Goal: Information Seeking & Learning: Learn about a topic

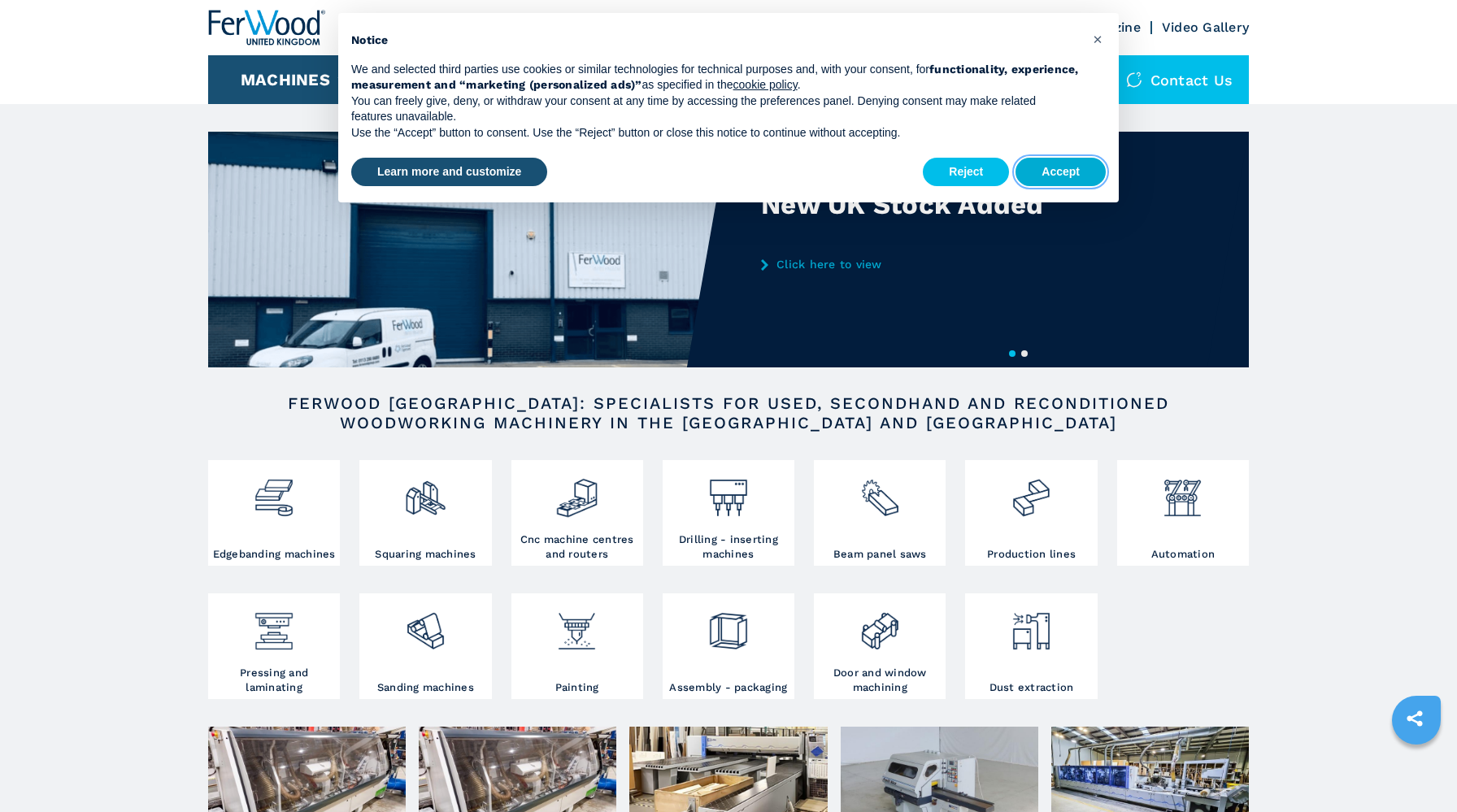
click at [1044, 182] on button "Accept" at bounding box center [1060, 172] width 90 height 29
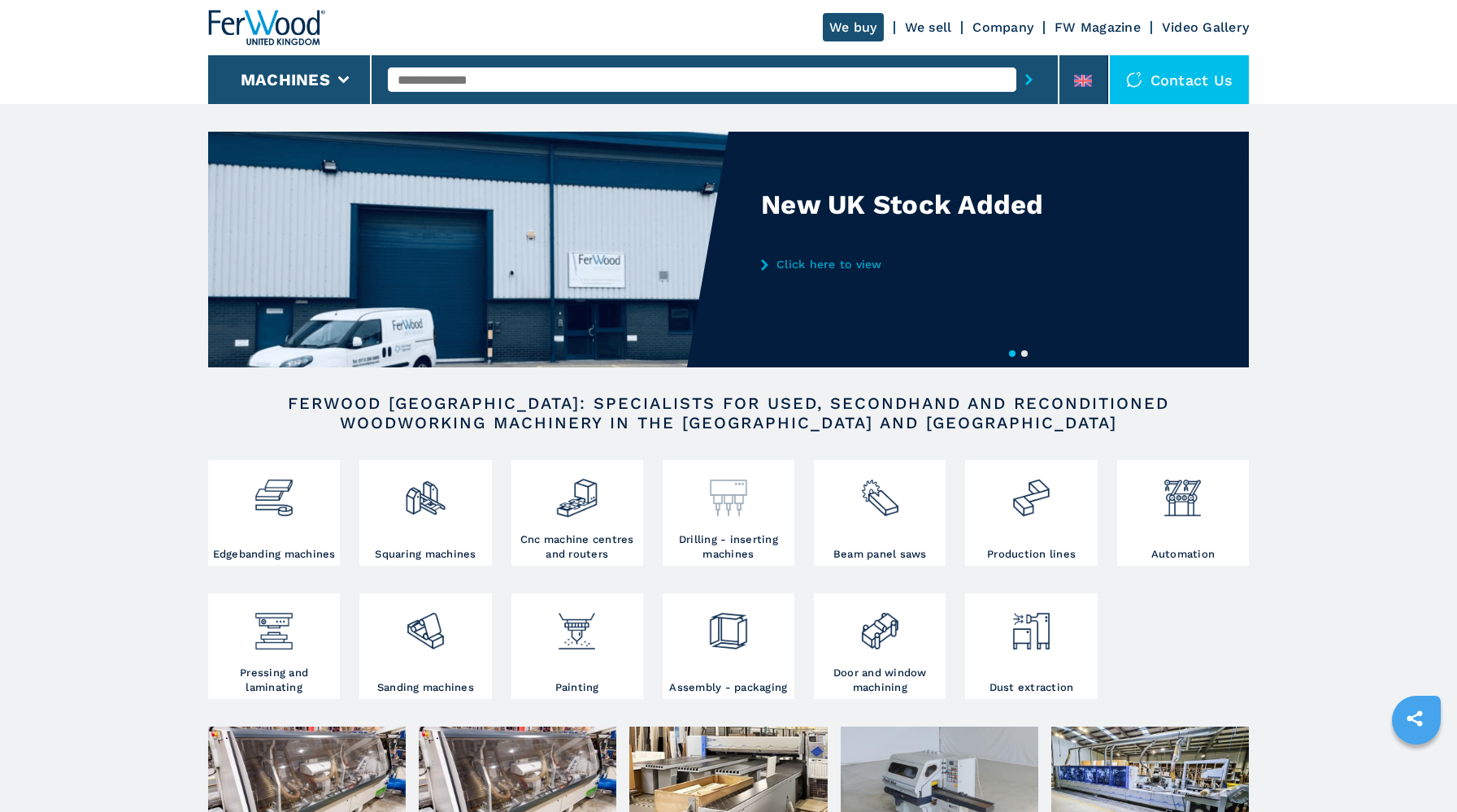
click at [729, 502] on img at bounding box center [727, 492] width 43 height 55
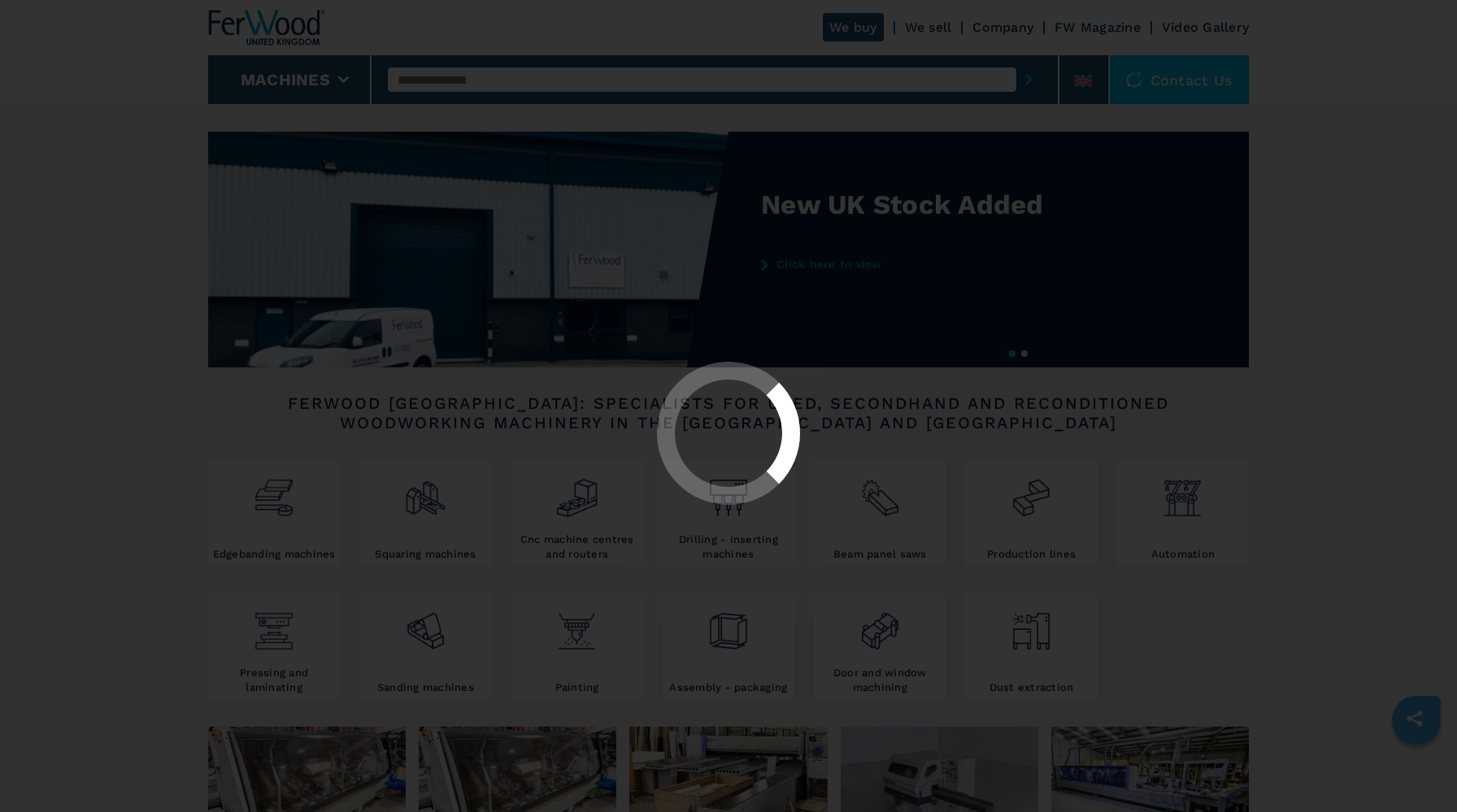
select select "**********"
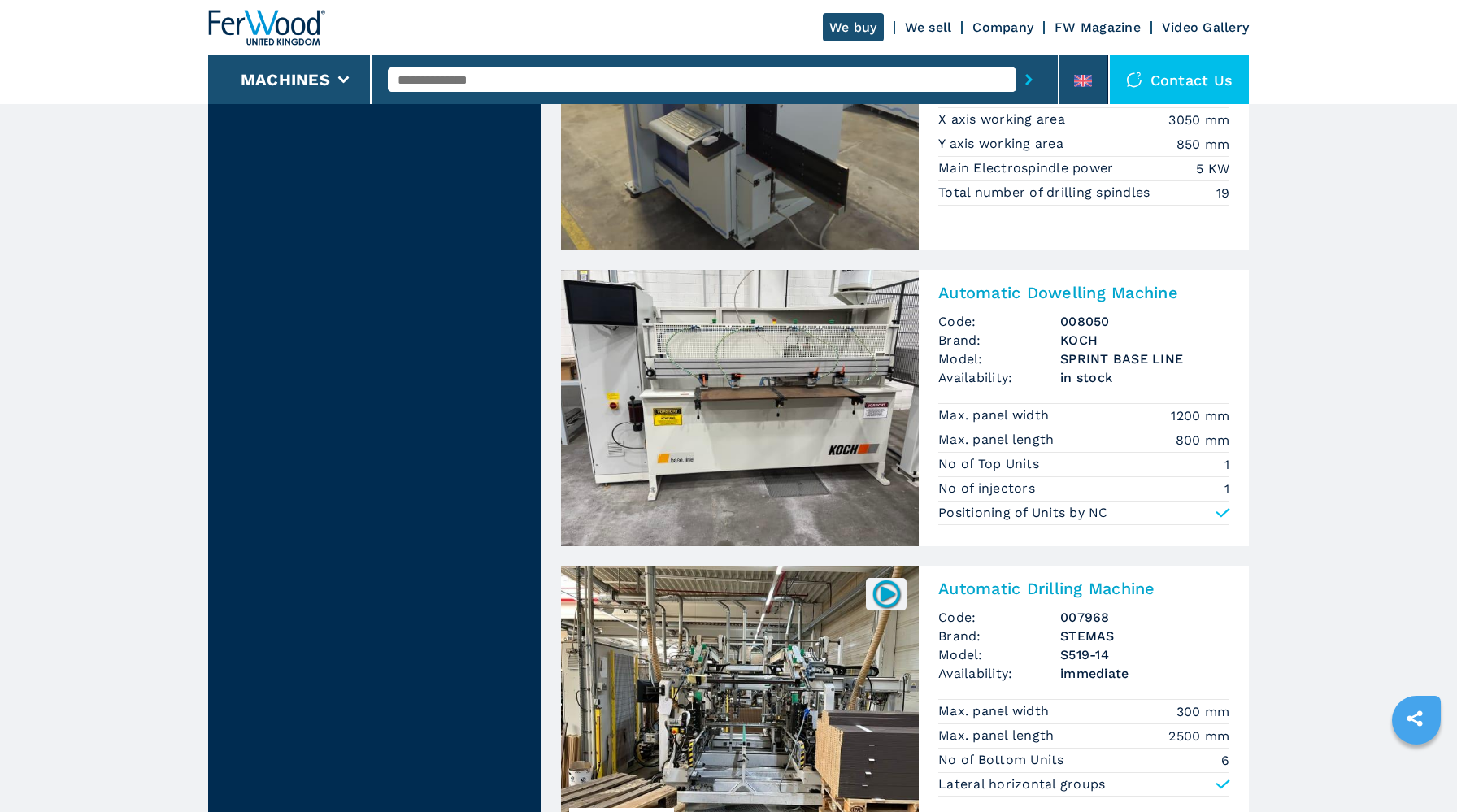
scroll to position [1533, 0]
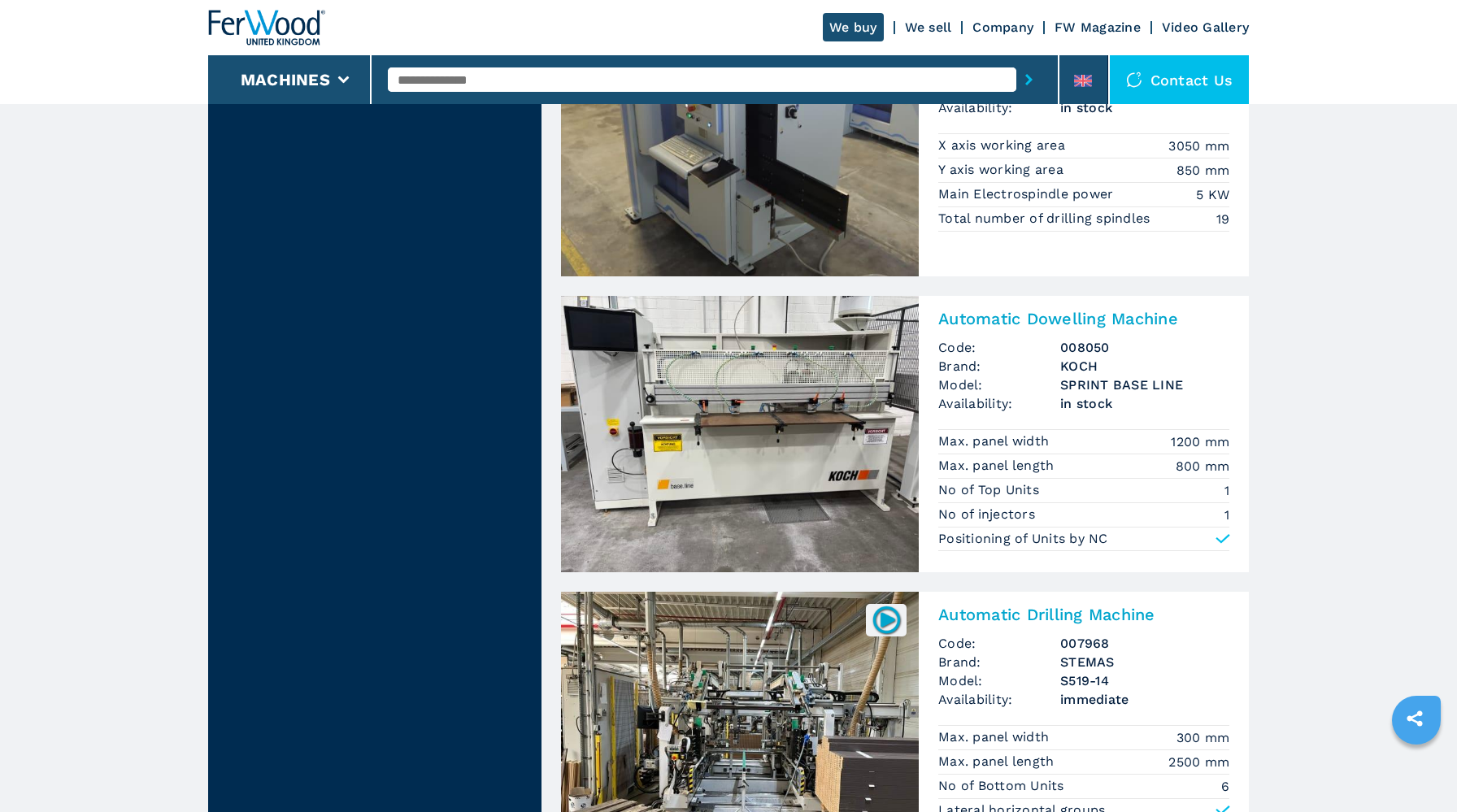
click at [764, 425] on img at bounding box center [740, 434] width 358 height 277
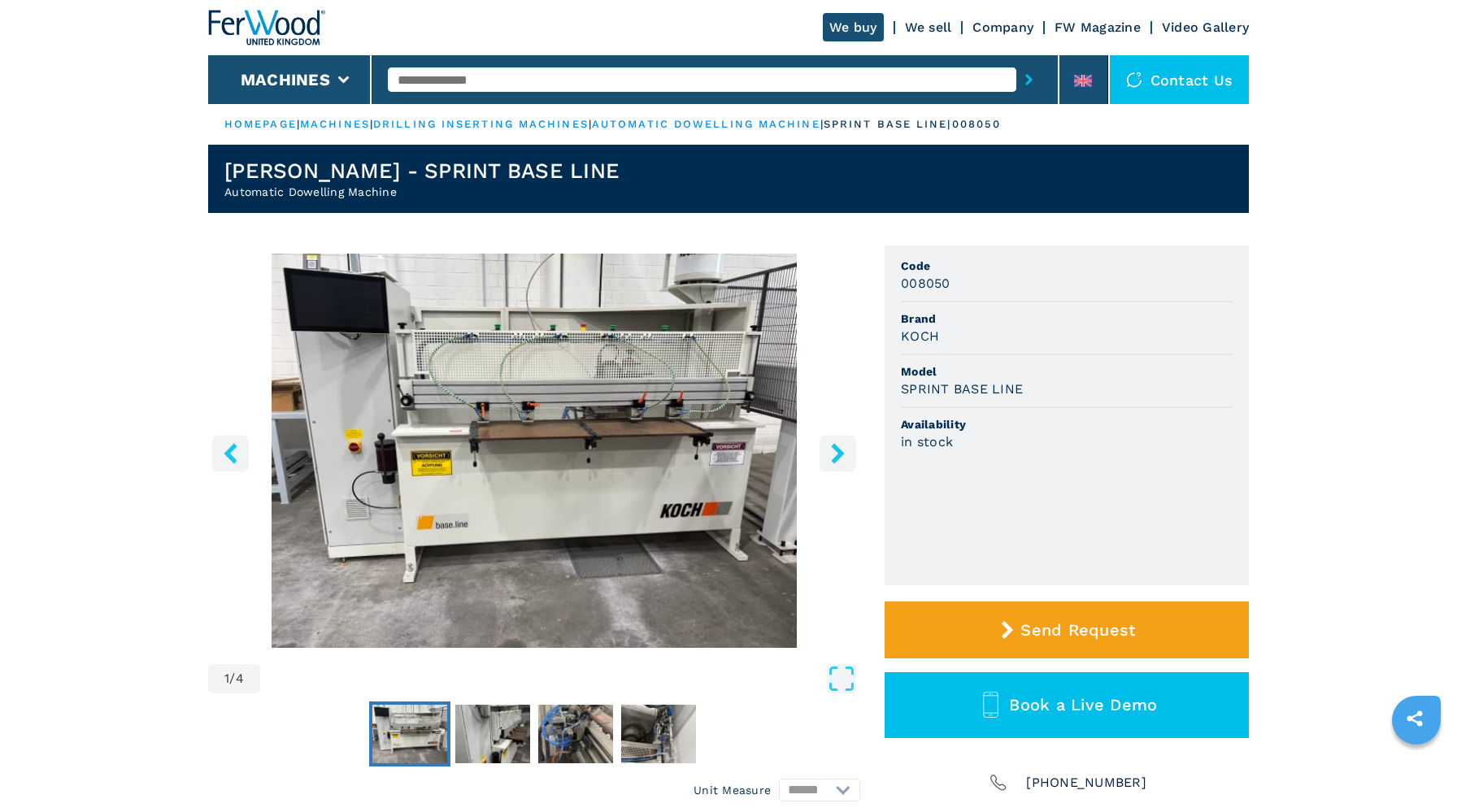
click at [832, 452] on icon "right-button" at bounding box center [838, 453] width 20 height 20
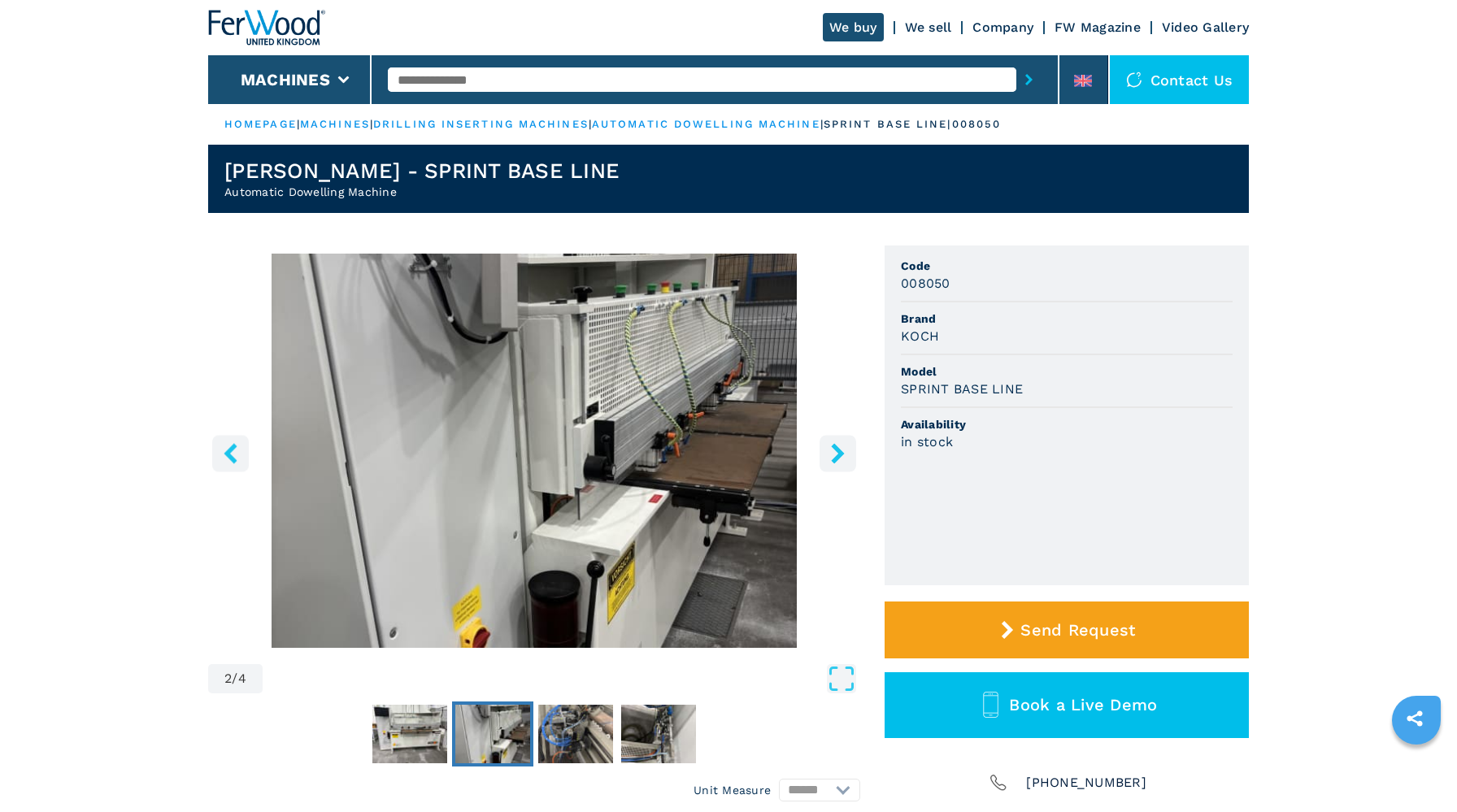
click at [832, 453] on icon "right-button" at bounding box center [838, 453] width 20 height 20
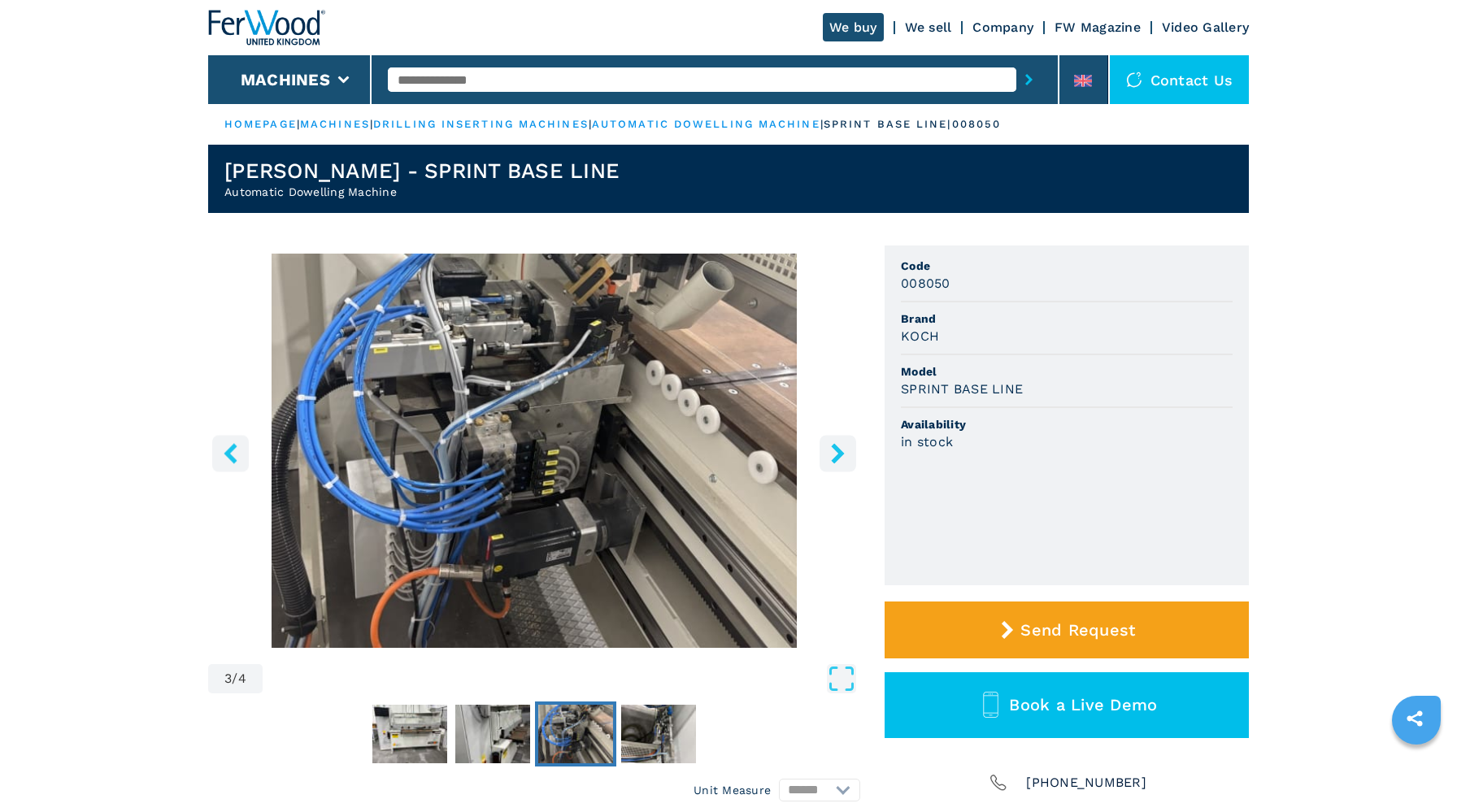
click at [832, 453] on icon "right-button" at bounding box center [838, 453] width 20 height 20
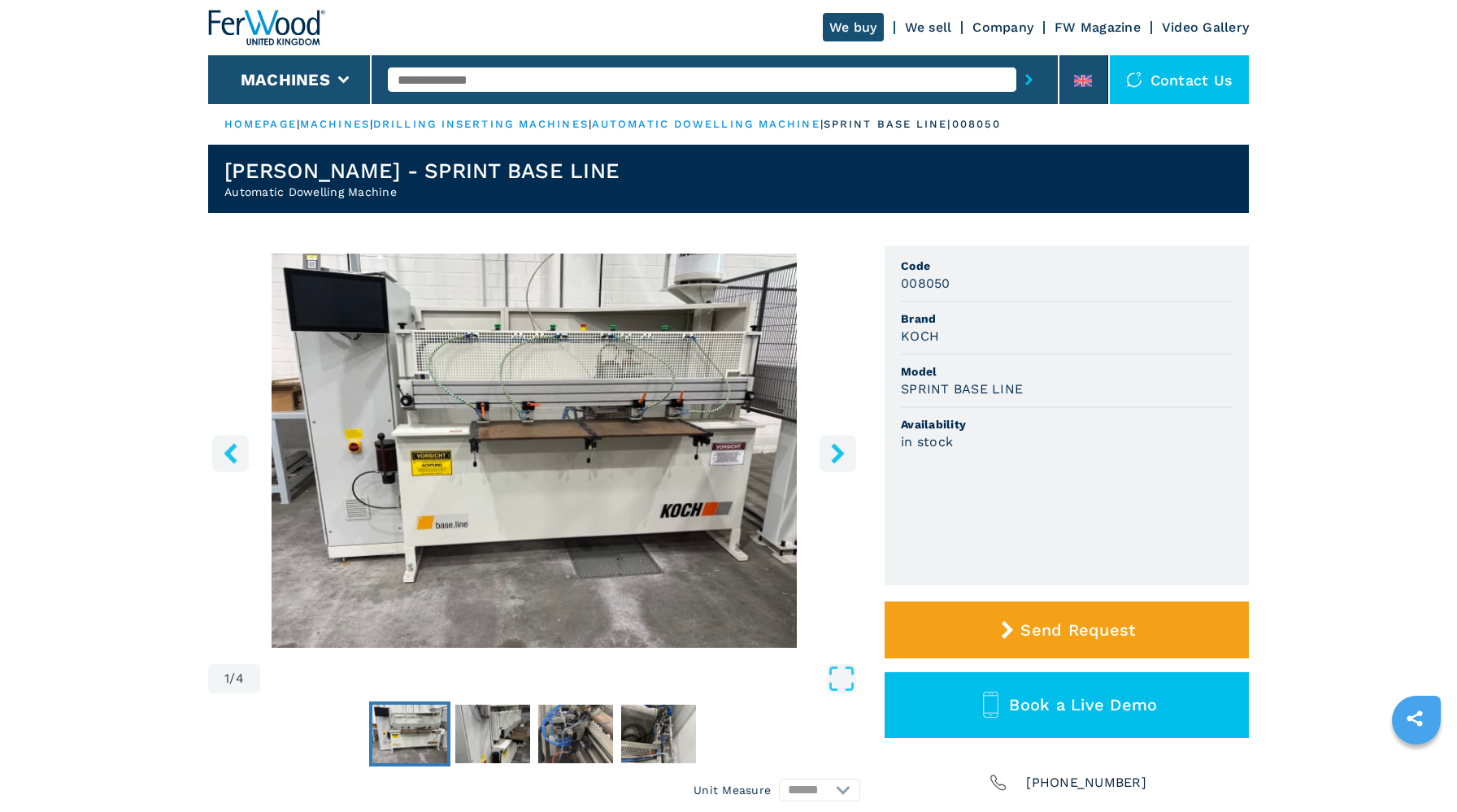
select select "**********"
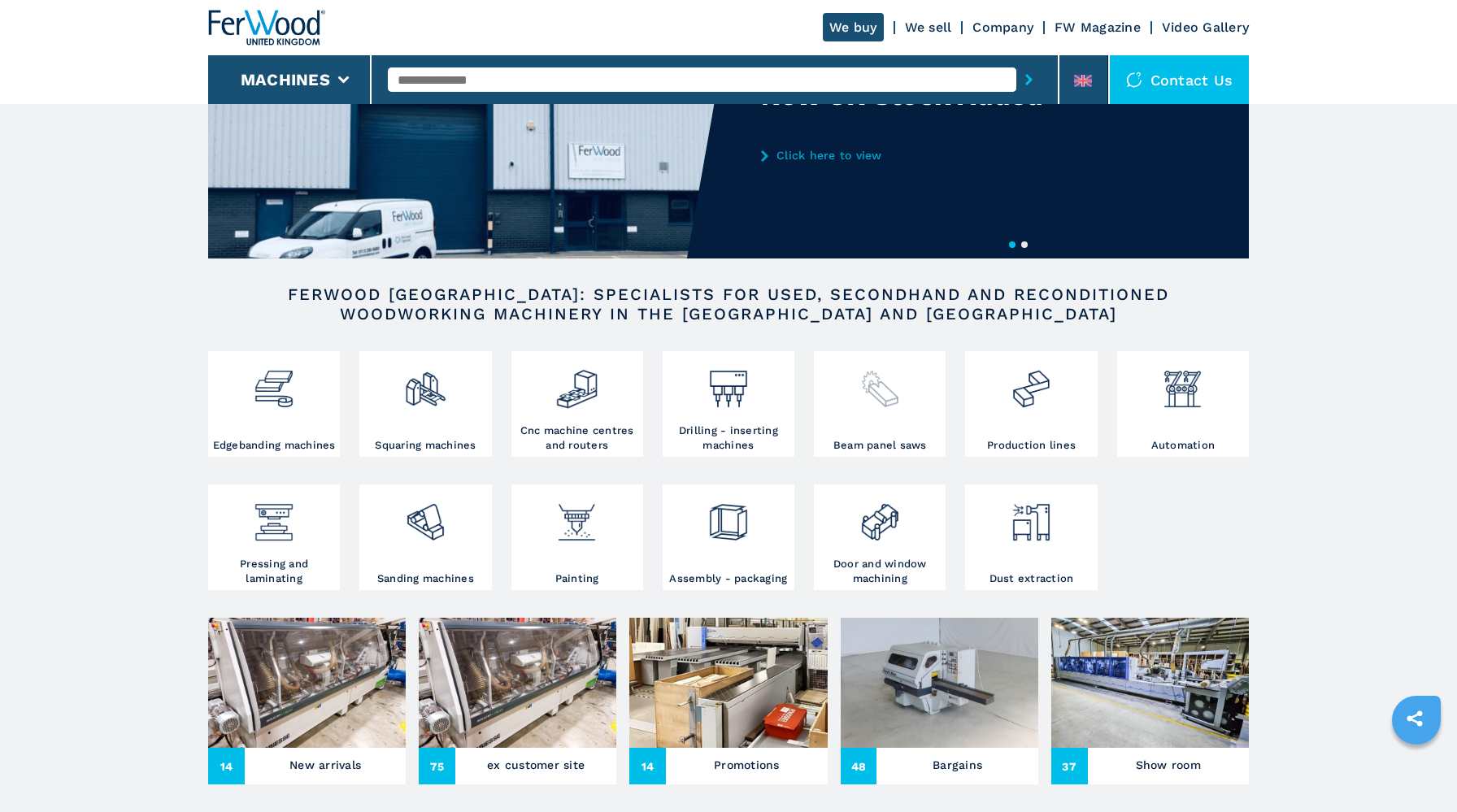
scroll to position [240, 0]
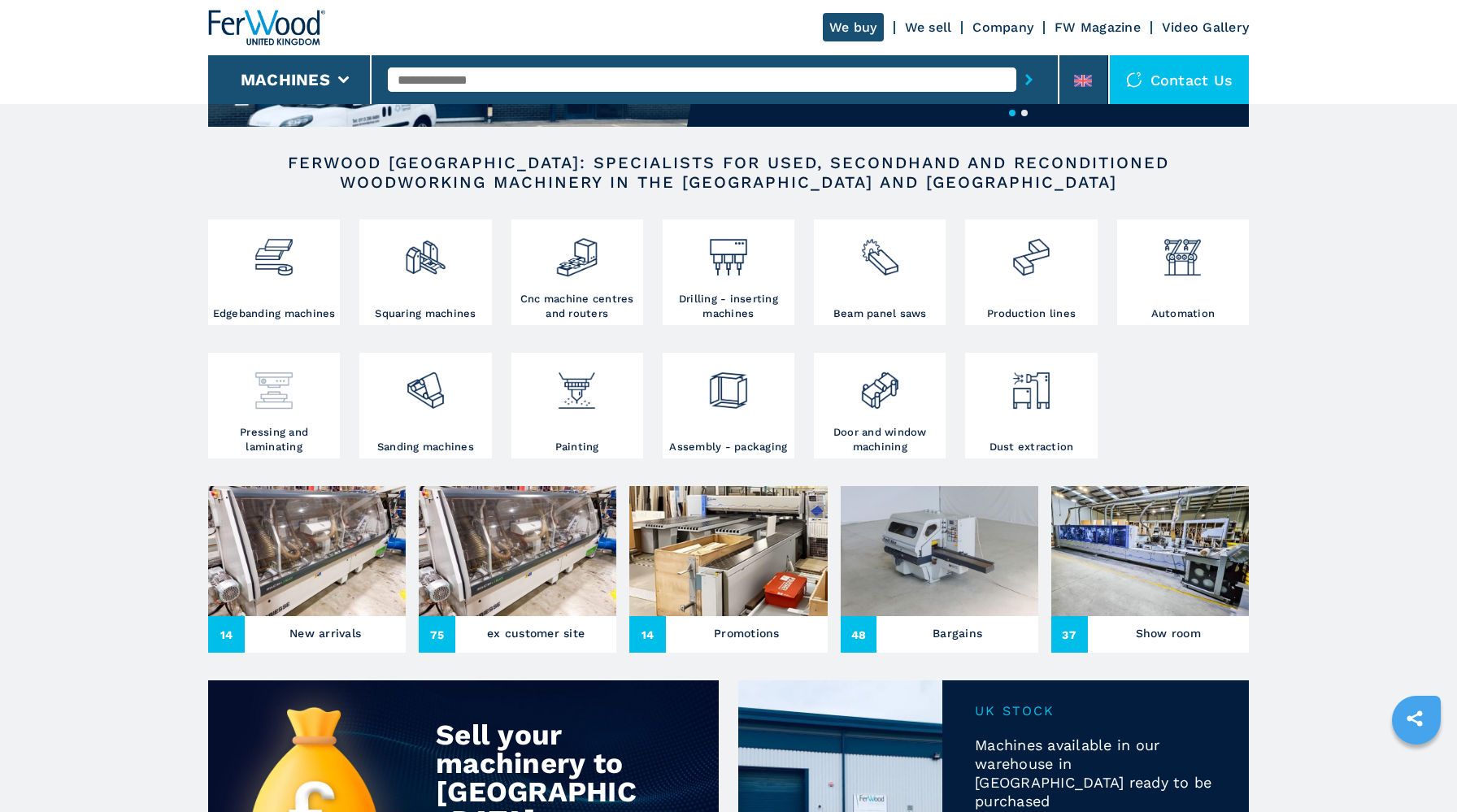
click at [295, 403] on img at bounding box center [273, 385] width 43 height 55
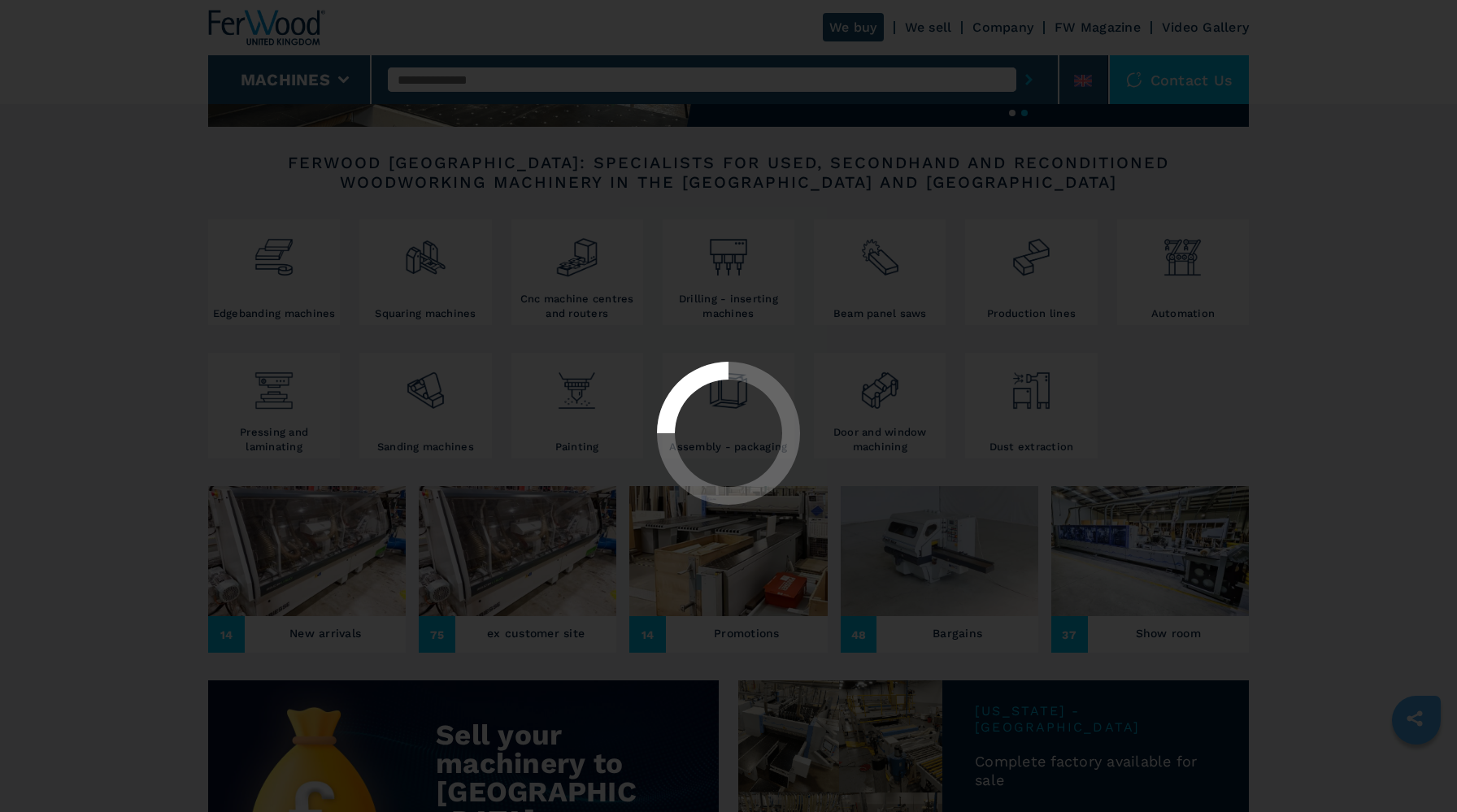
select select "**********"
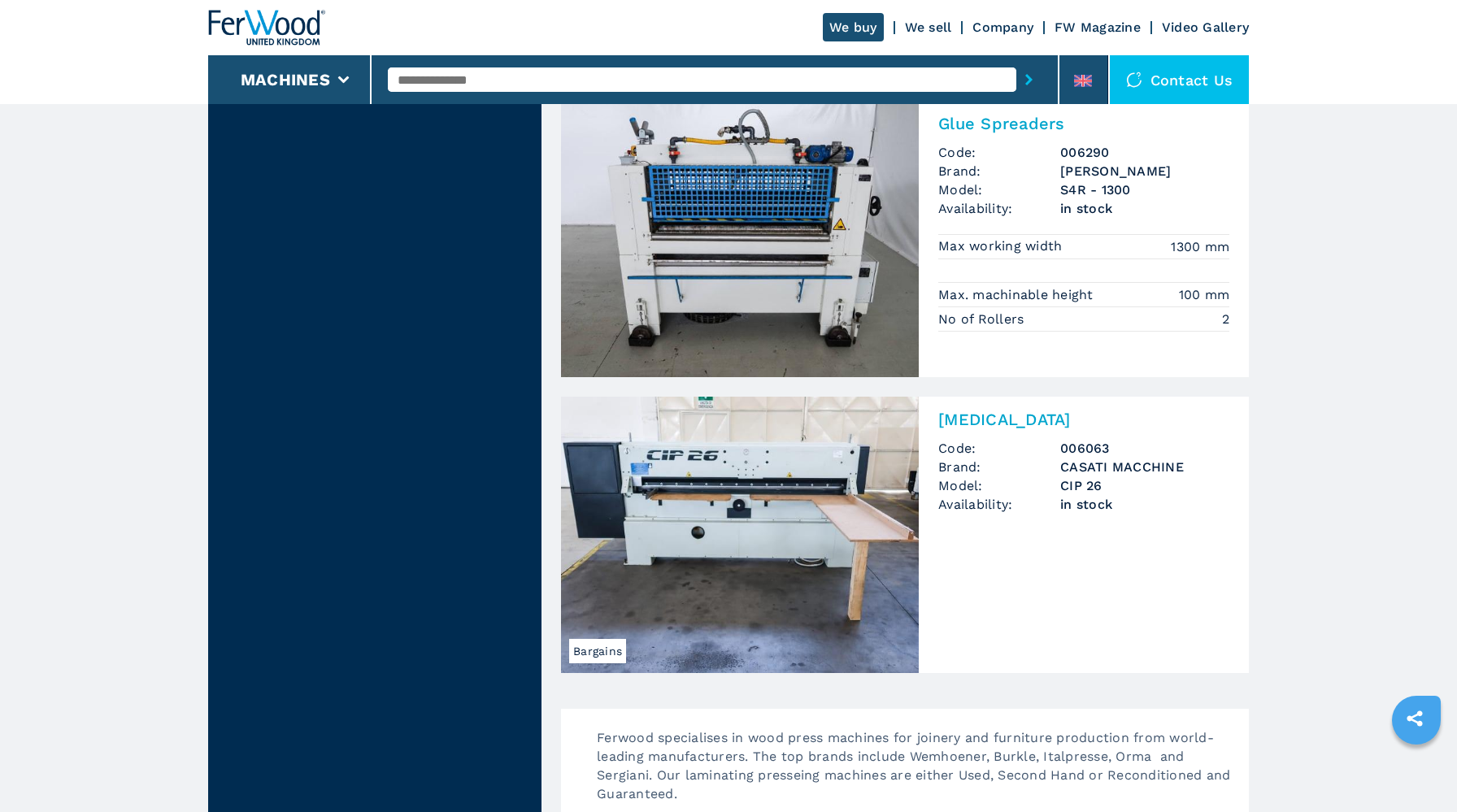
scroll to position [2926, 0]
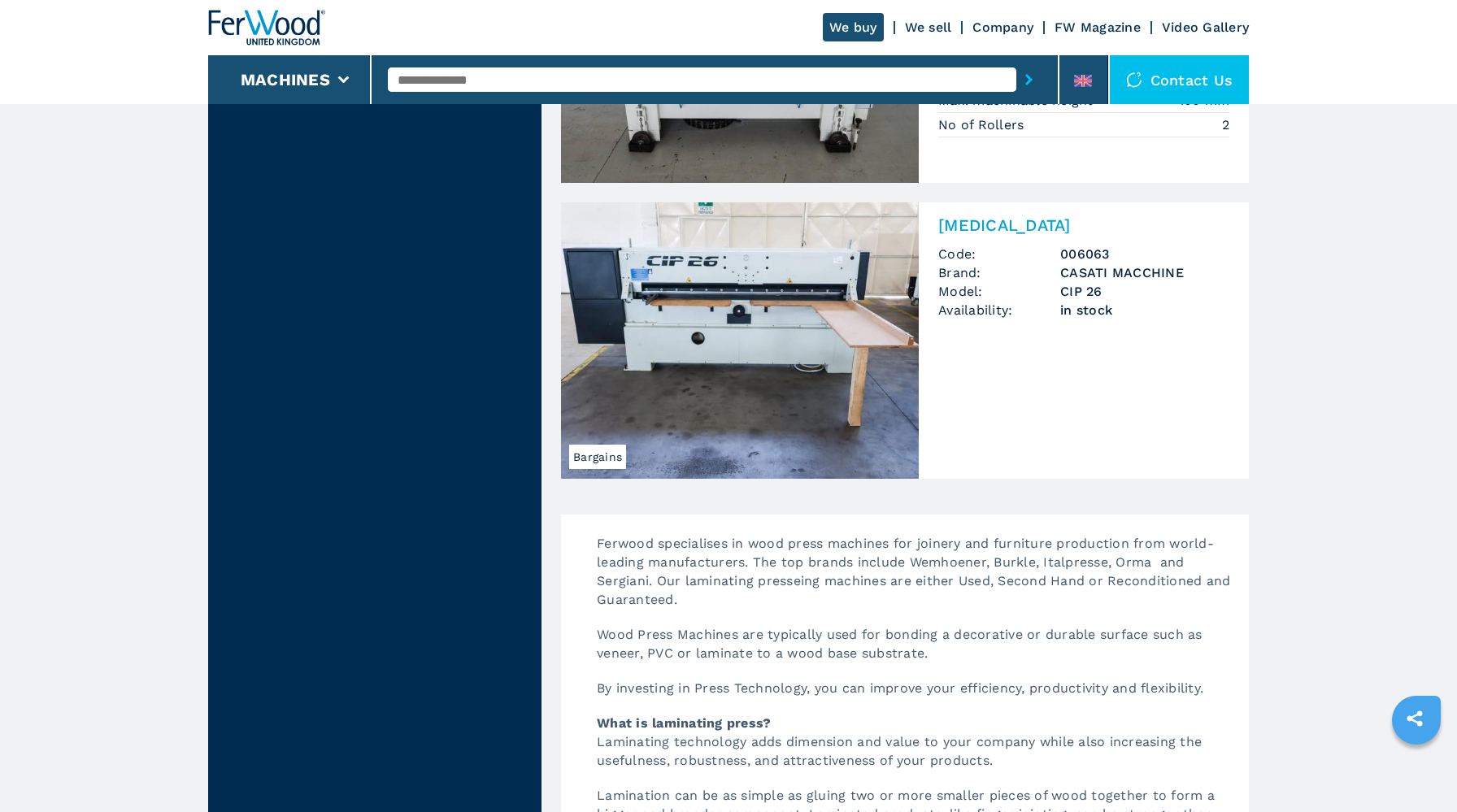
click at [792, 383] on img at bounding box center [740, 340] width 358 height 277
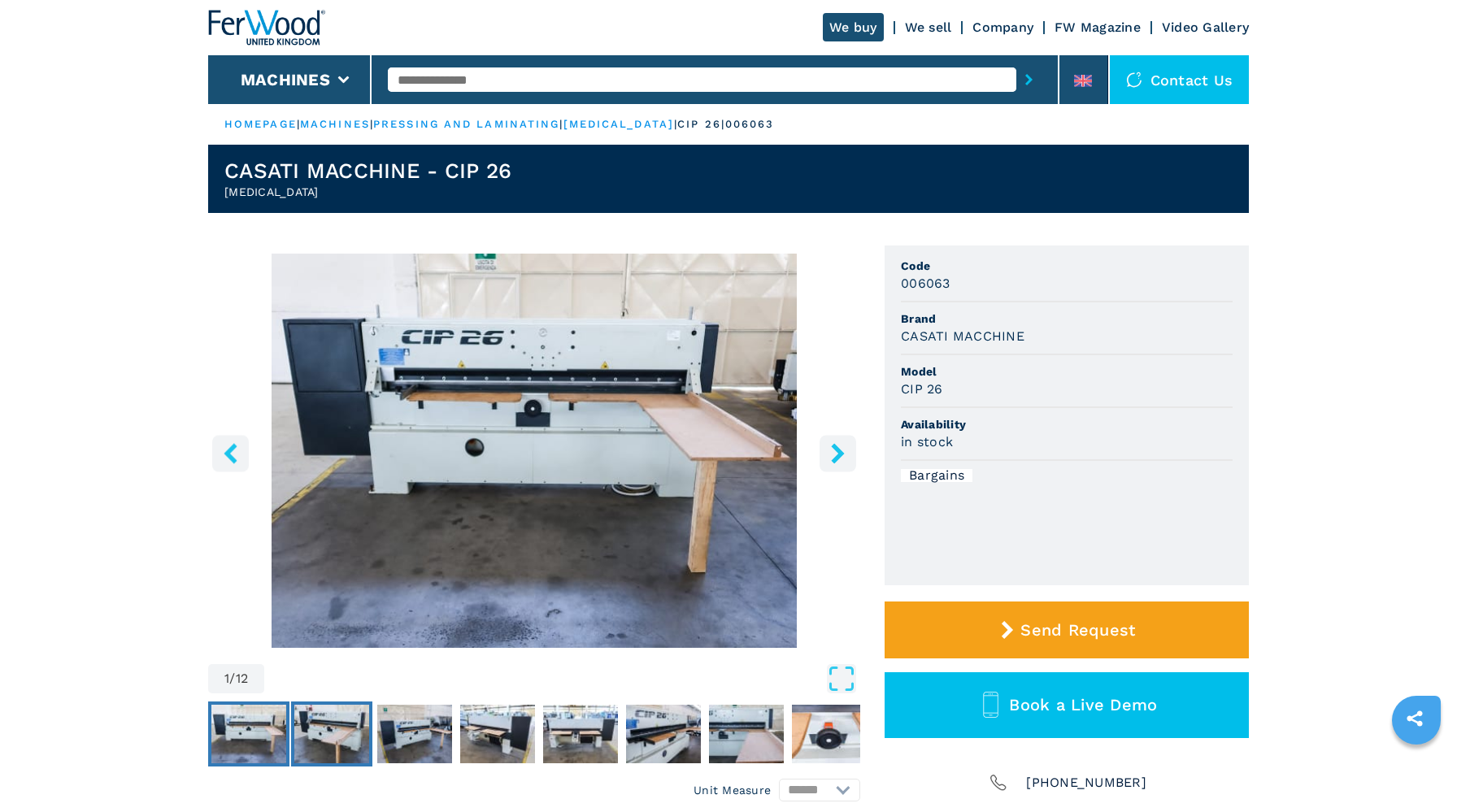
click at [314, 721] on img "Go to Slide 2" at bounding box center [331, 734] width 75 height 59
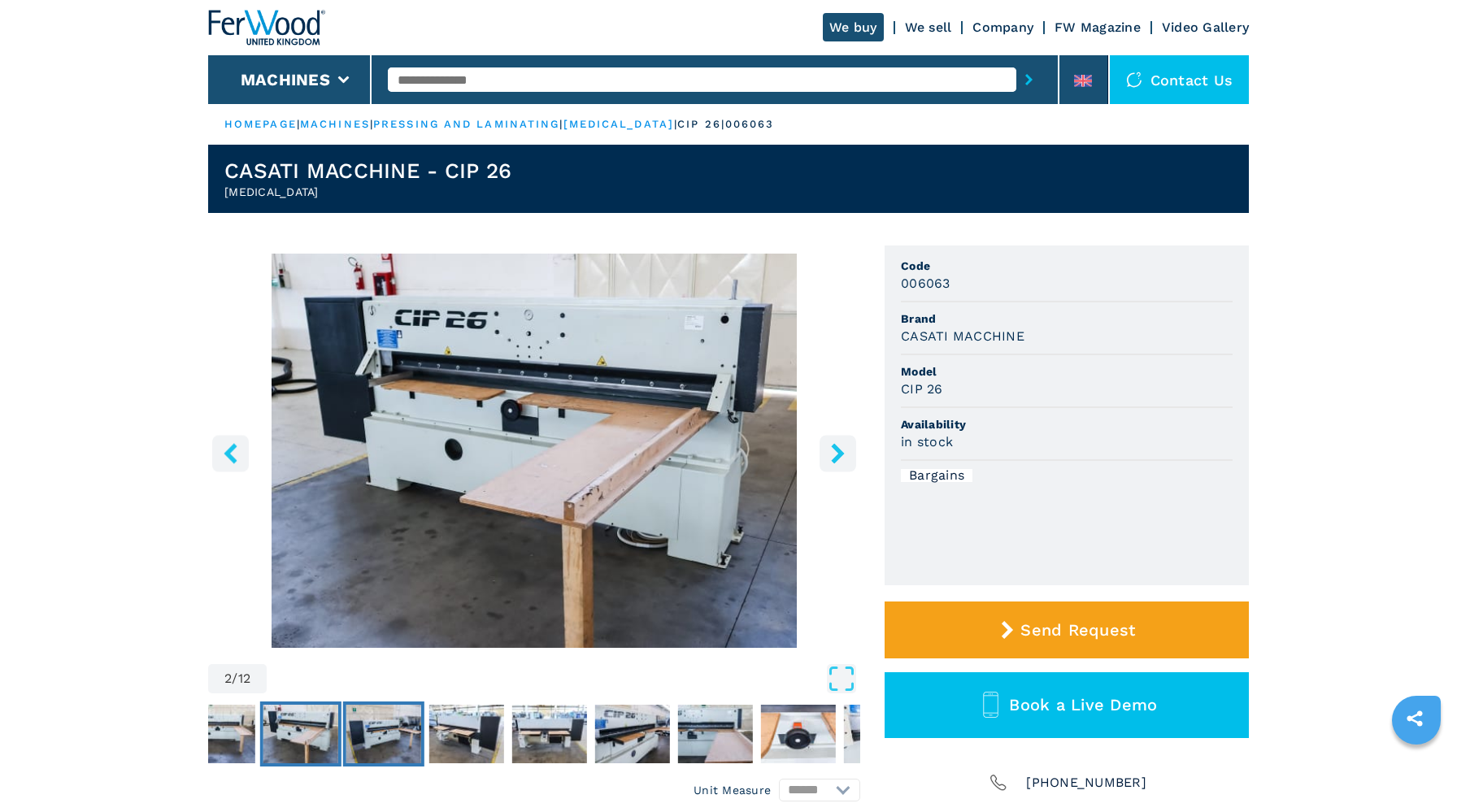
click at [406, 726] on img "Go to Slide 3" at bounding box center [383, 734] width 75 height 59
click at [413, 722] on img "Go to Slide 3" at bounding box center [383, 734] width 75 height 59
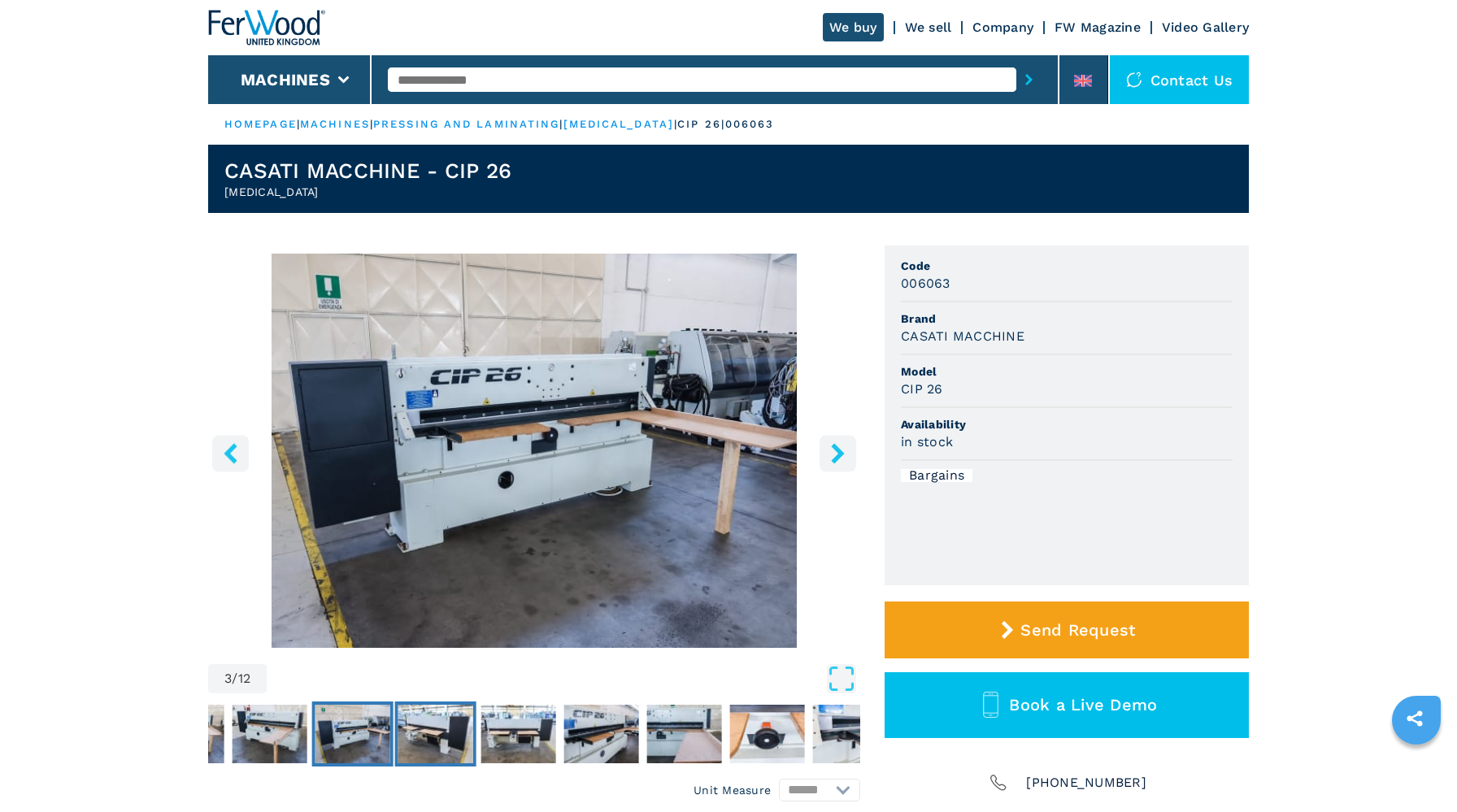
click at [445, 727] on img "Go to Slide 4" at bounding box center [436, 734] width 75 height 59
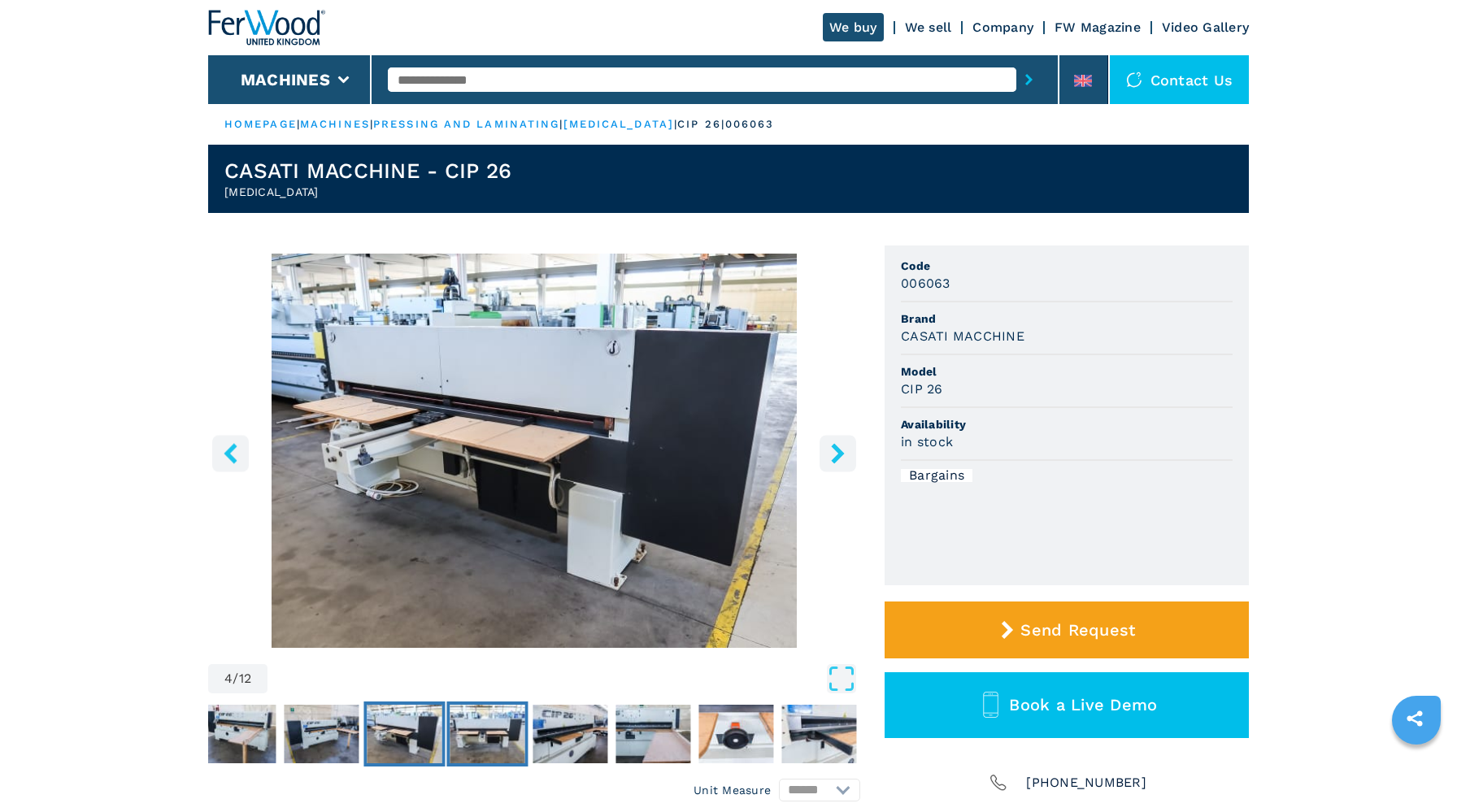
click at [496, 728] on img "Go to Slide 5" at bounding box center [487, 734] width 75 height 59
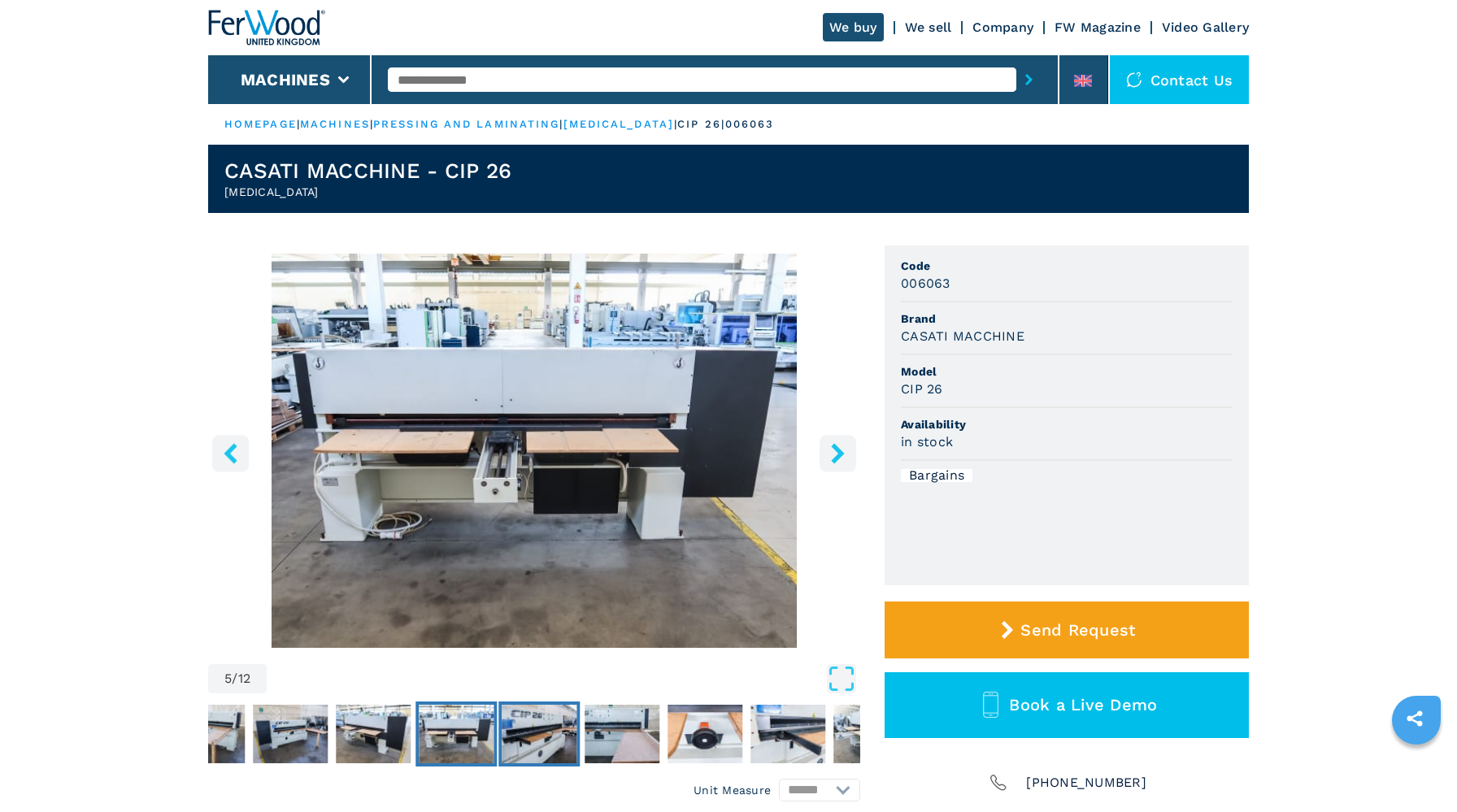
click at [562, 726] on img "Go to Slide 6" at bounding box center [539, 734] width 75 height 59
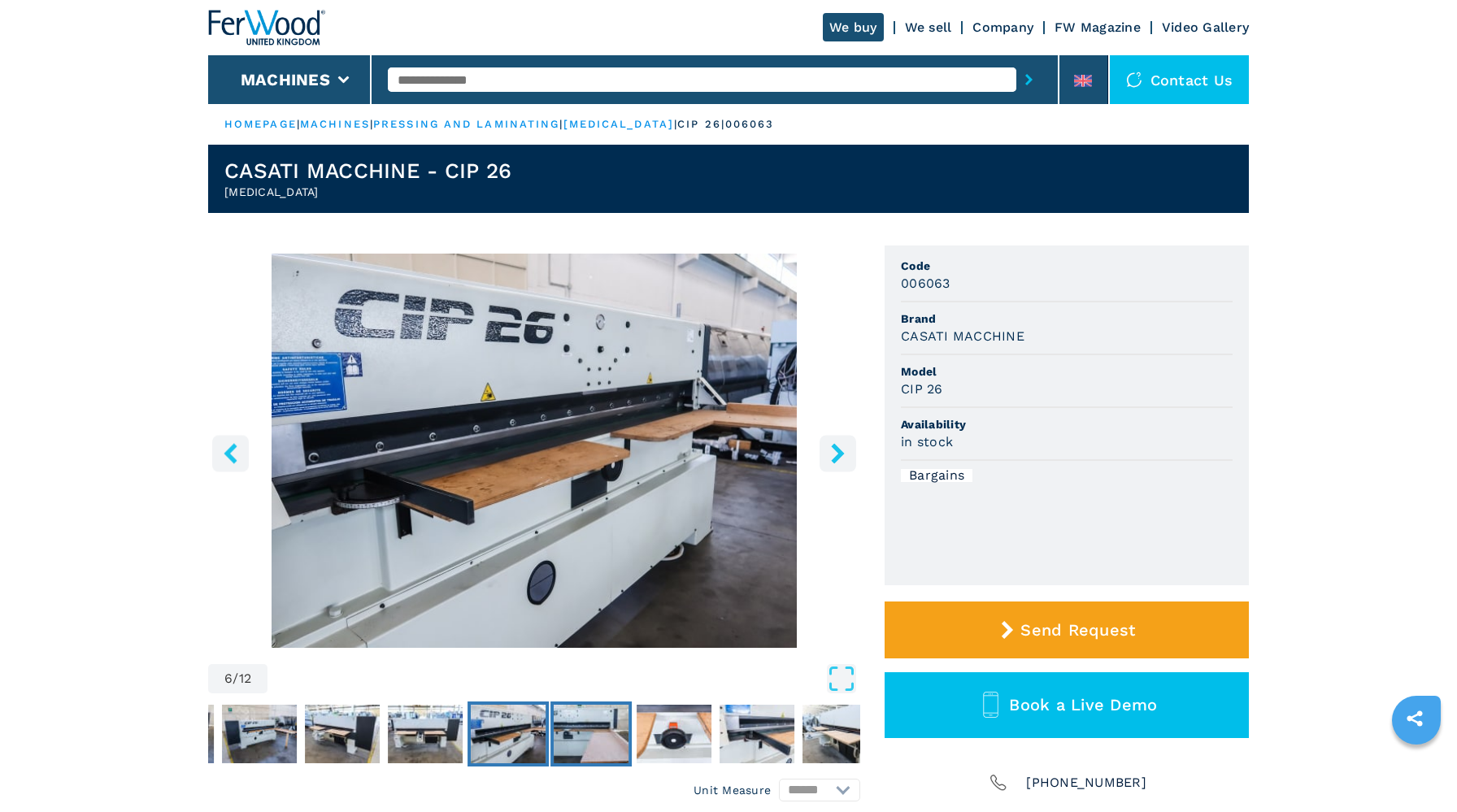
click at [602, 736] on img "Go to Slide 7" at bounding box center [591, 734] width 75 height 59
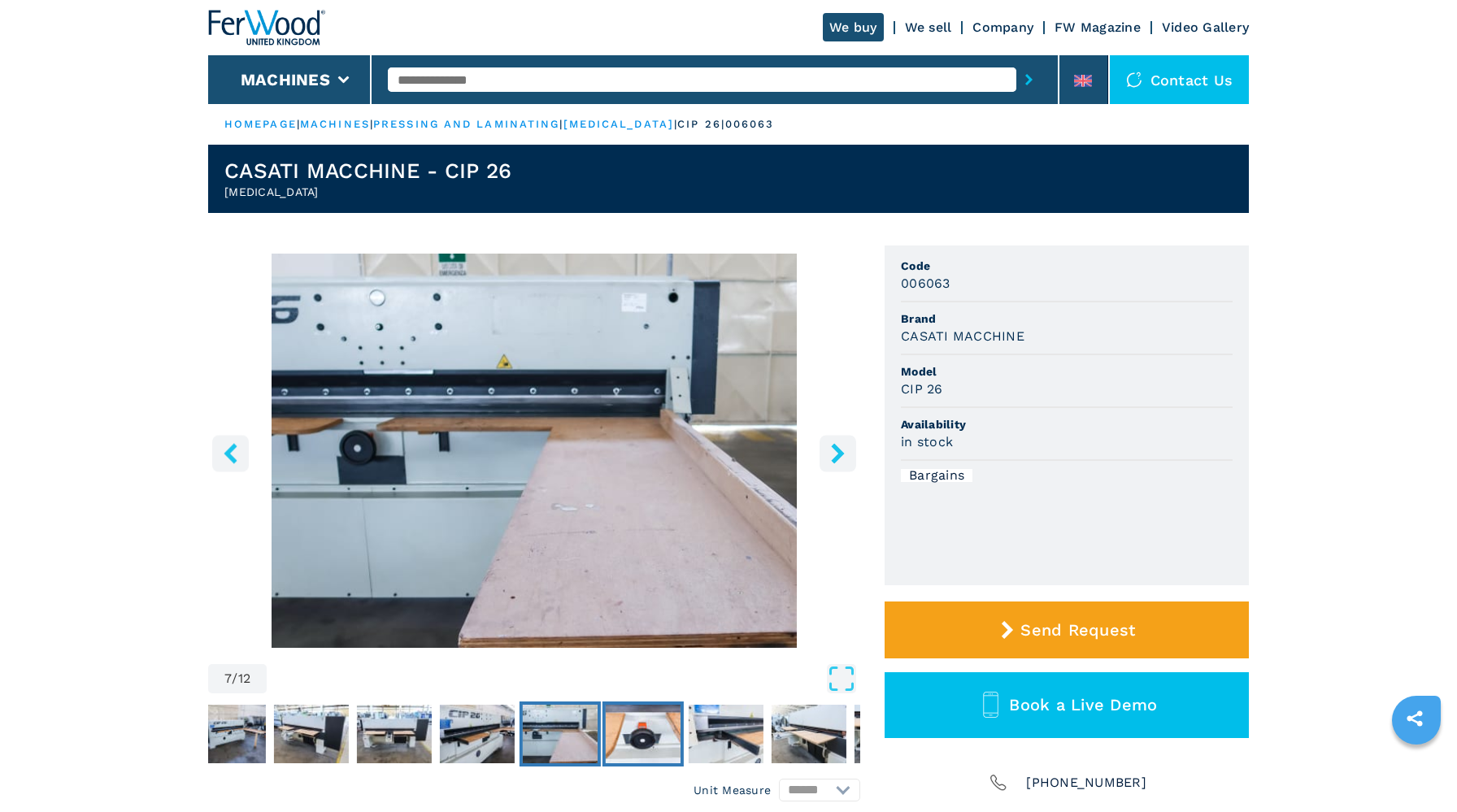
click at [677, 733] on img "Go to Slide 8" at bounding box center [642, 734] width 75 height 59
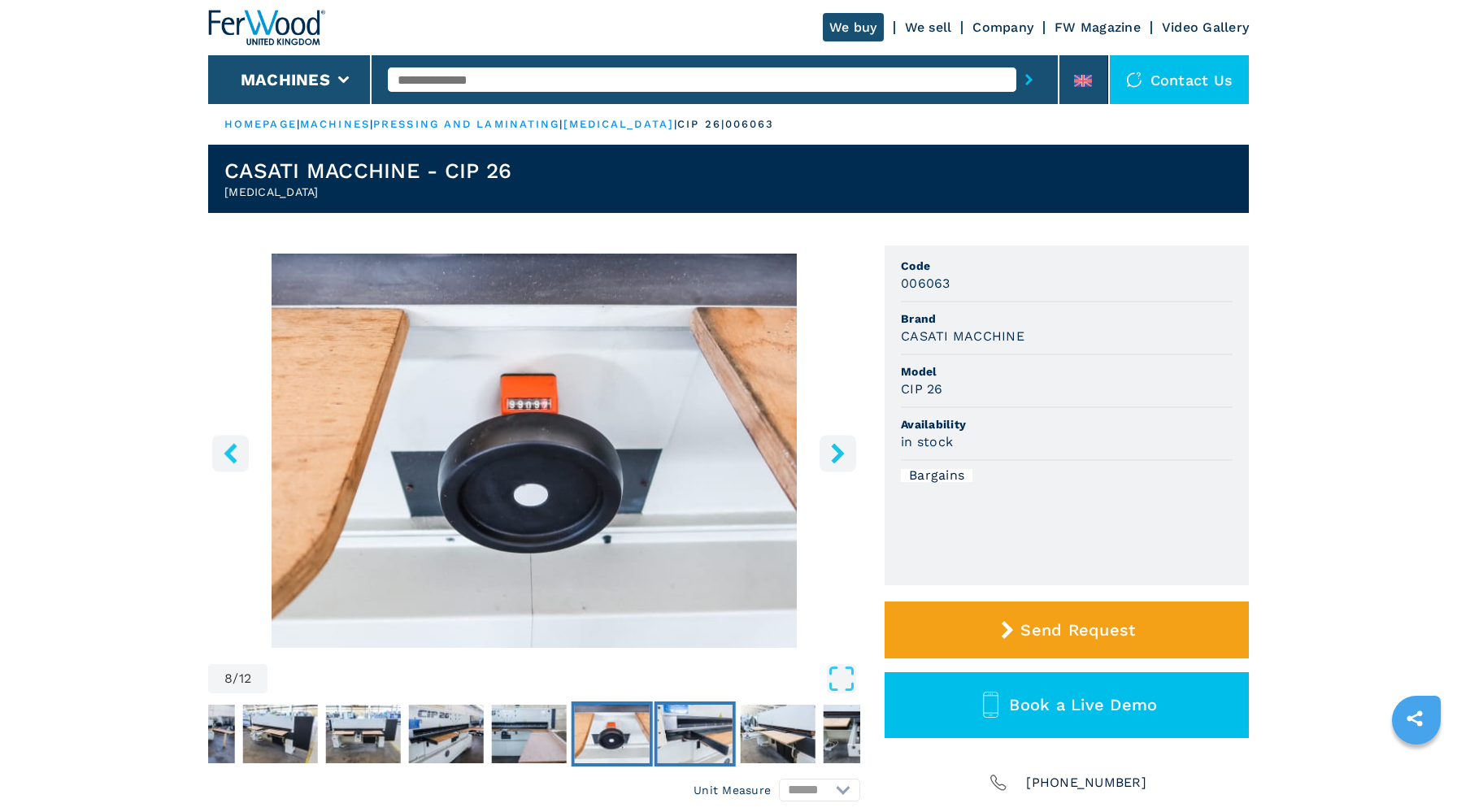
click at [689, 735] on img "Go to Slide 9" at bounding box center [694, 734] width 75 height 59
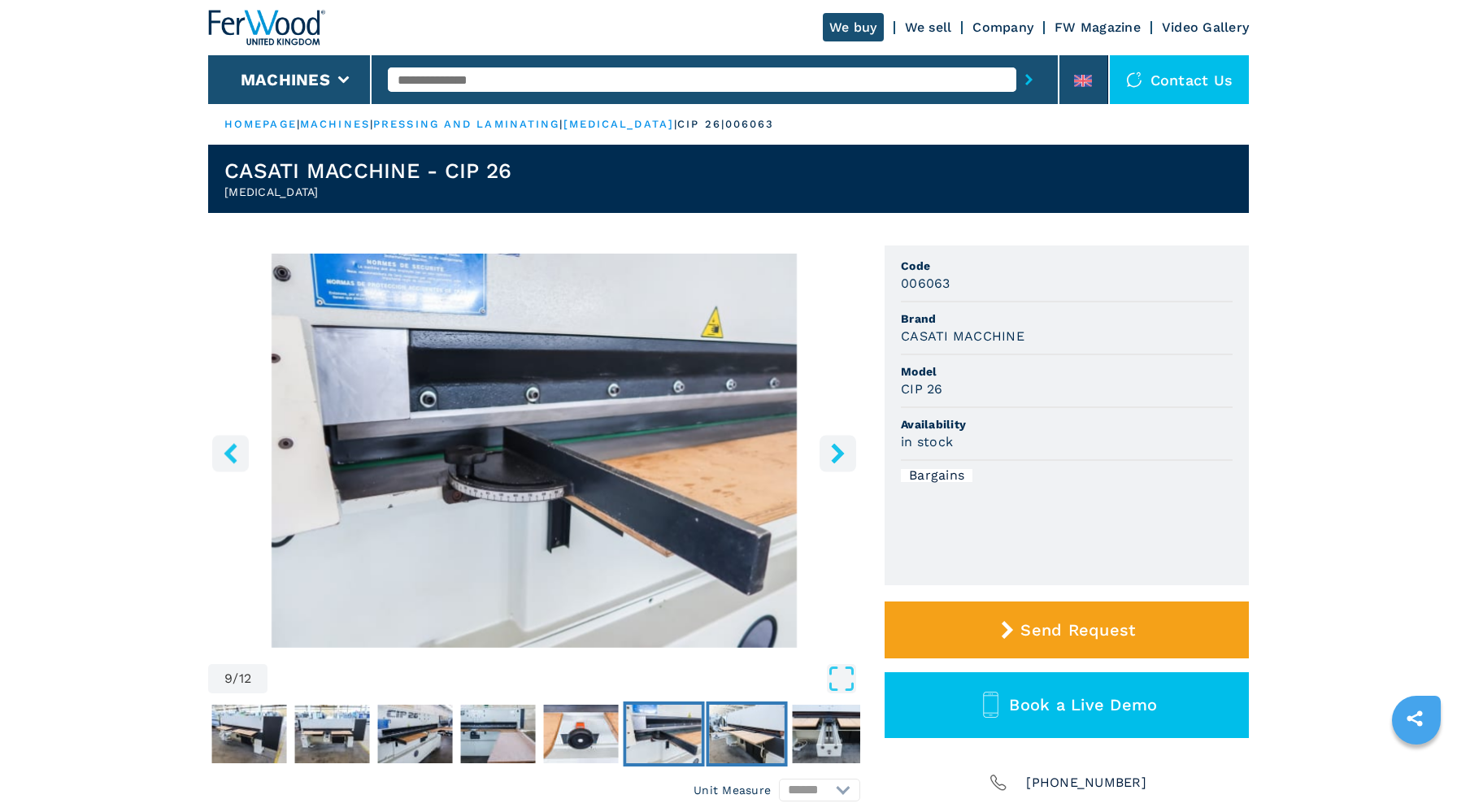
click at [726, 734] on img "Go to Slide 10" at bounding box center [747, 734] width 75 height 59
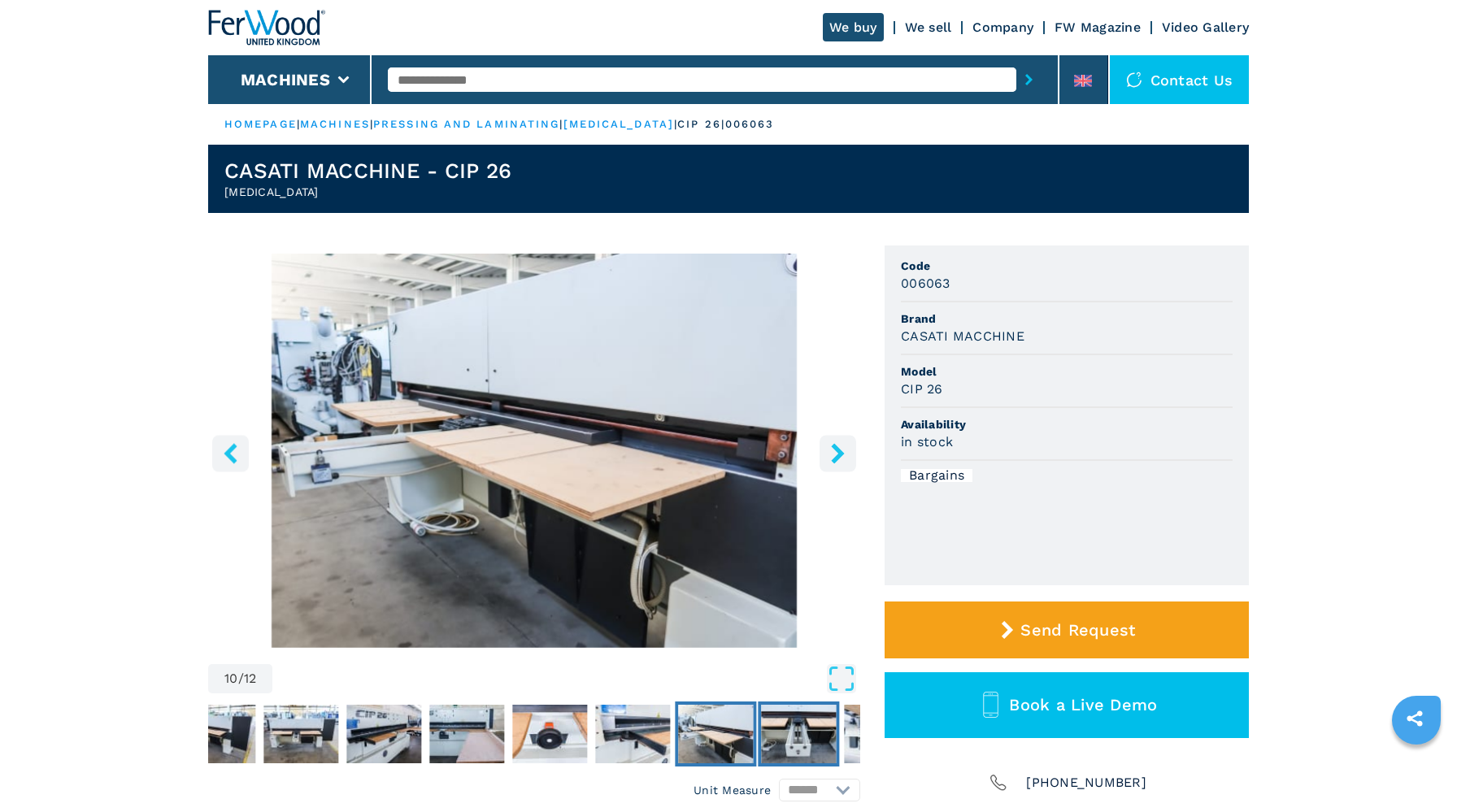
click at [773, 735] on img "Go to Slide 11" at bounding box center [798, 734] width 75 height 59
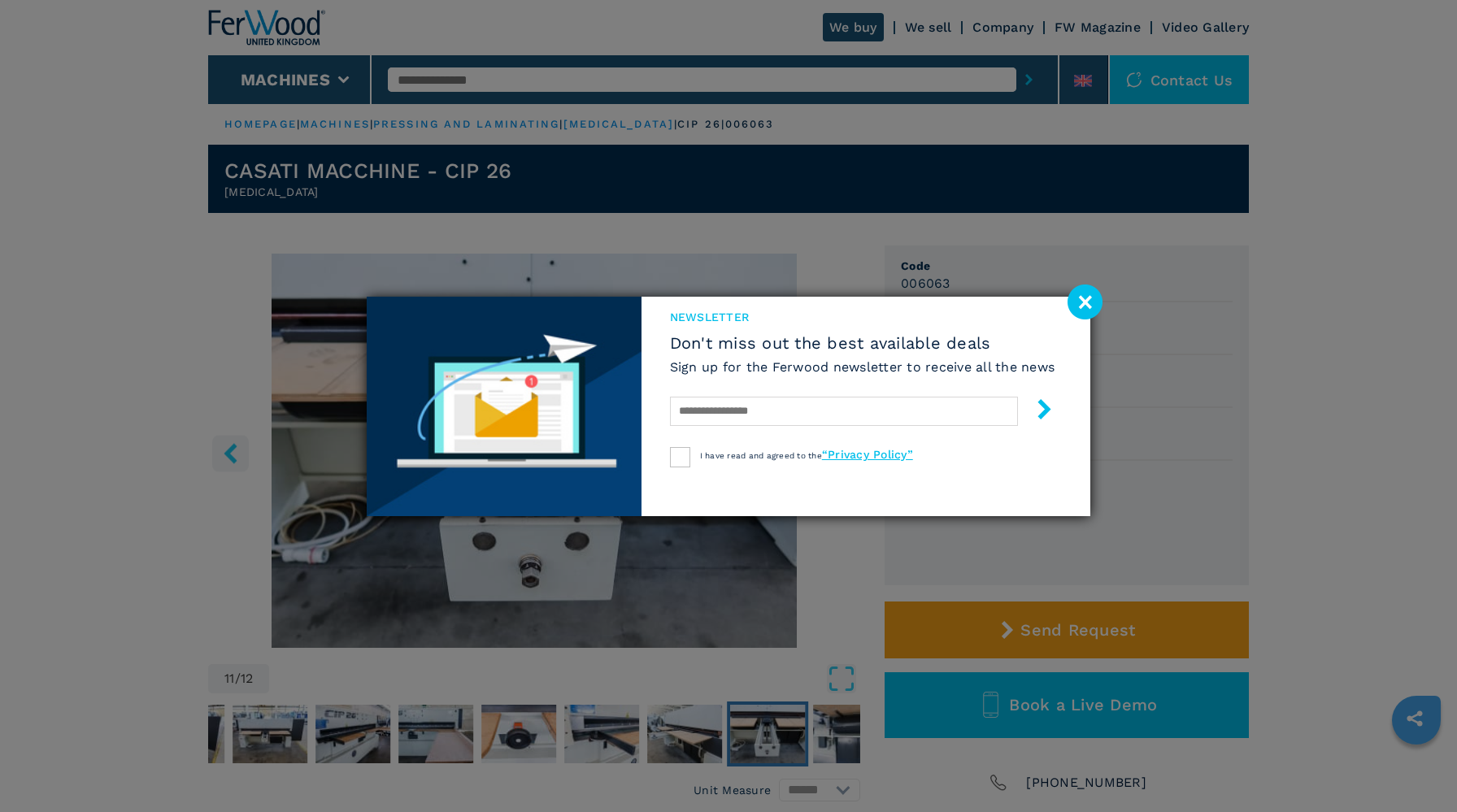
click at [1085, 311] on image at bounding box center [1085, 302] width 35 height 35
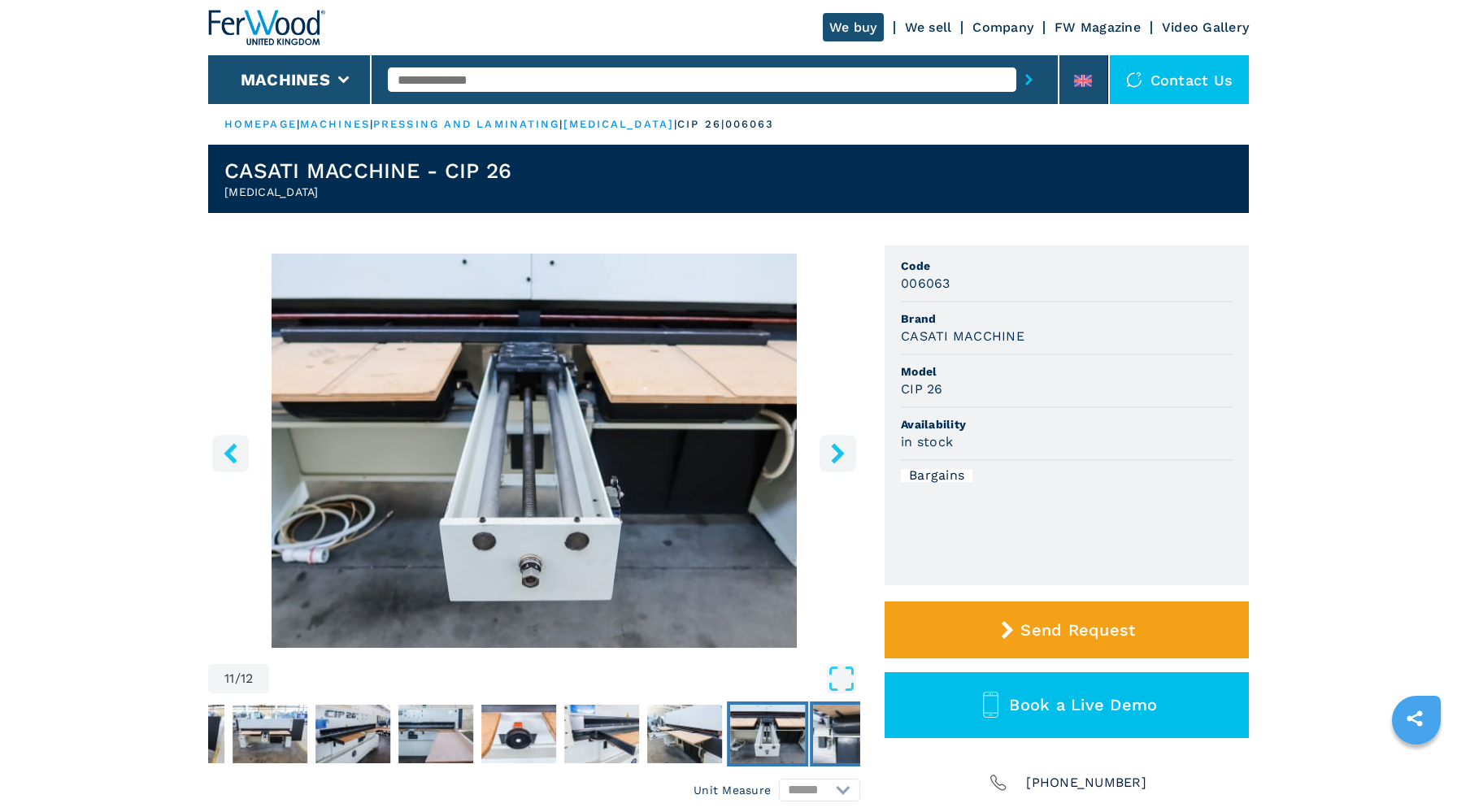
click at [817, 740] on img "Go to Slide 12" at bounding box center [850, 734] width 75 height 59
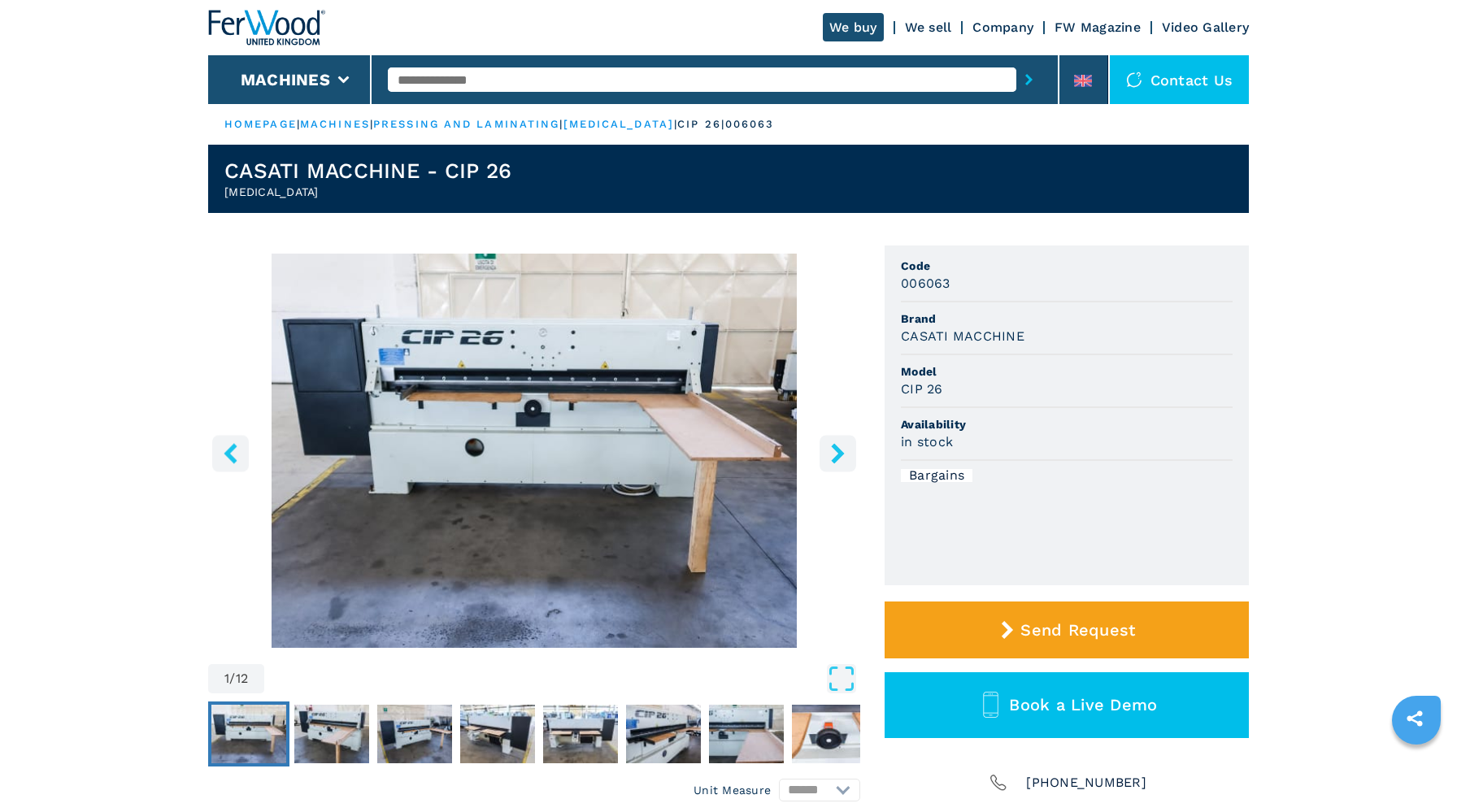
select select "**********"
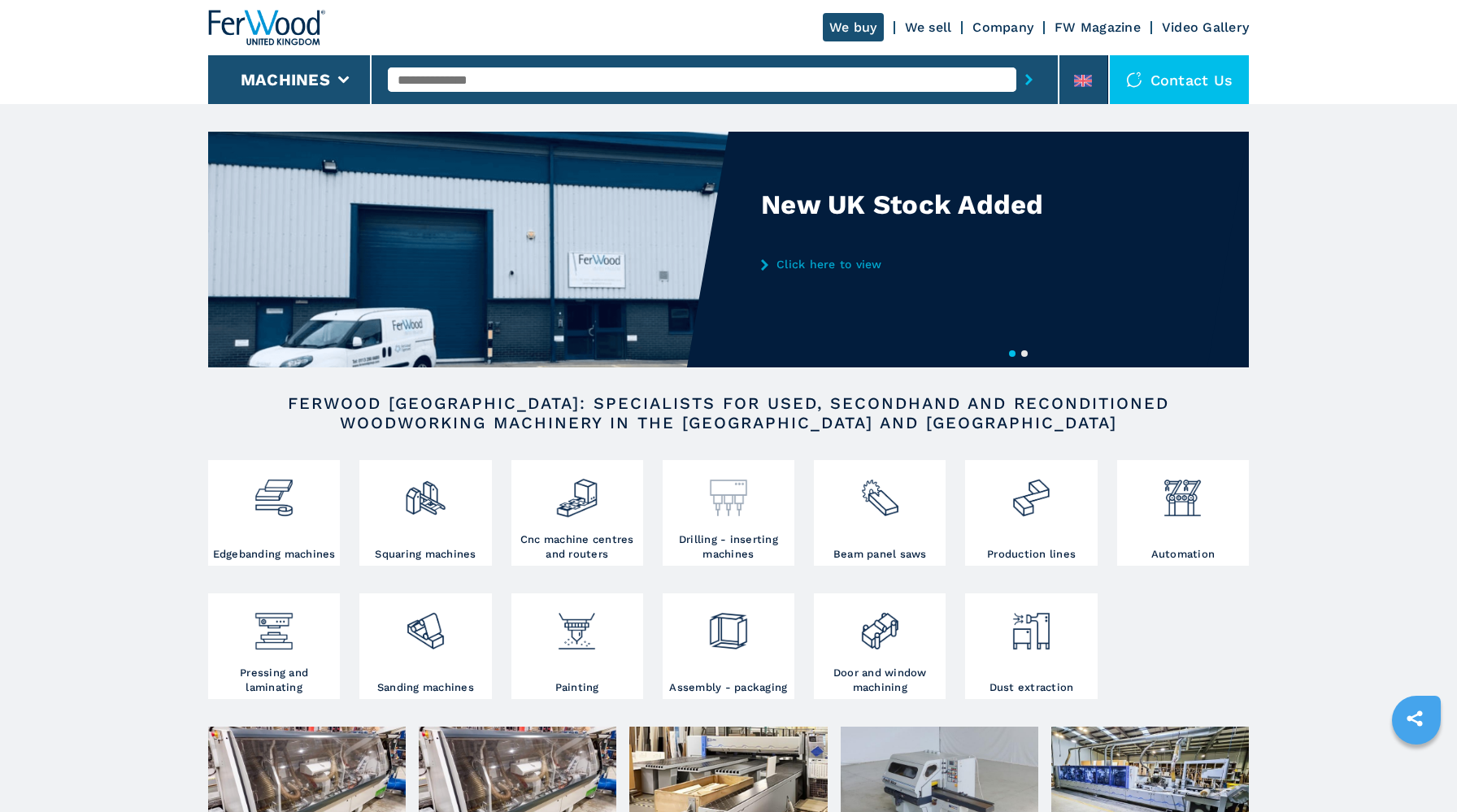
click at [700, 509] on div at bounding box center [728, 492] width 124 height 55
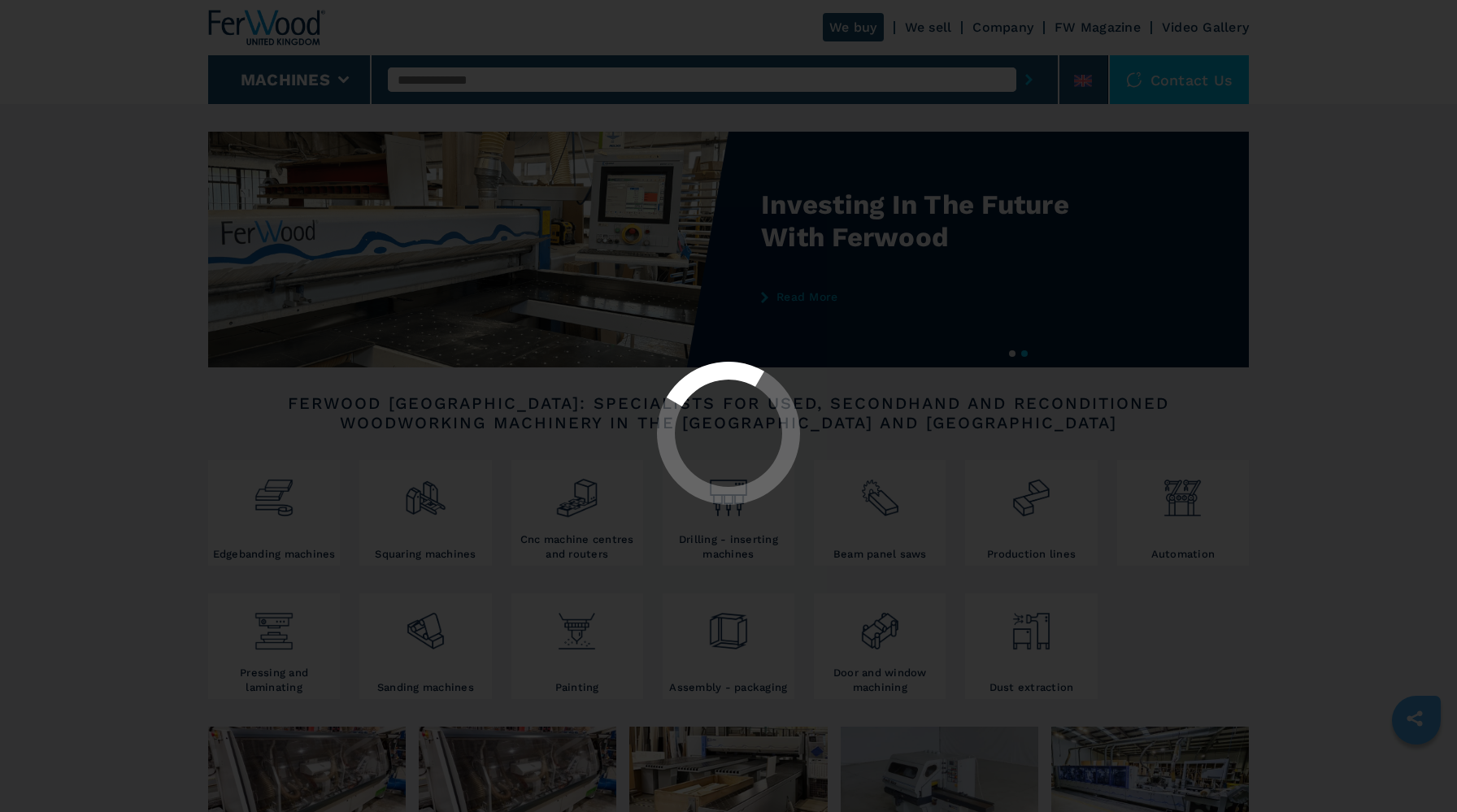
select select "**********"
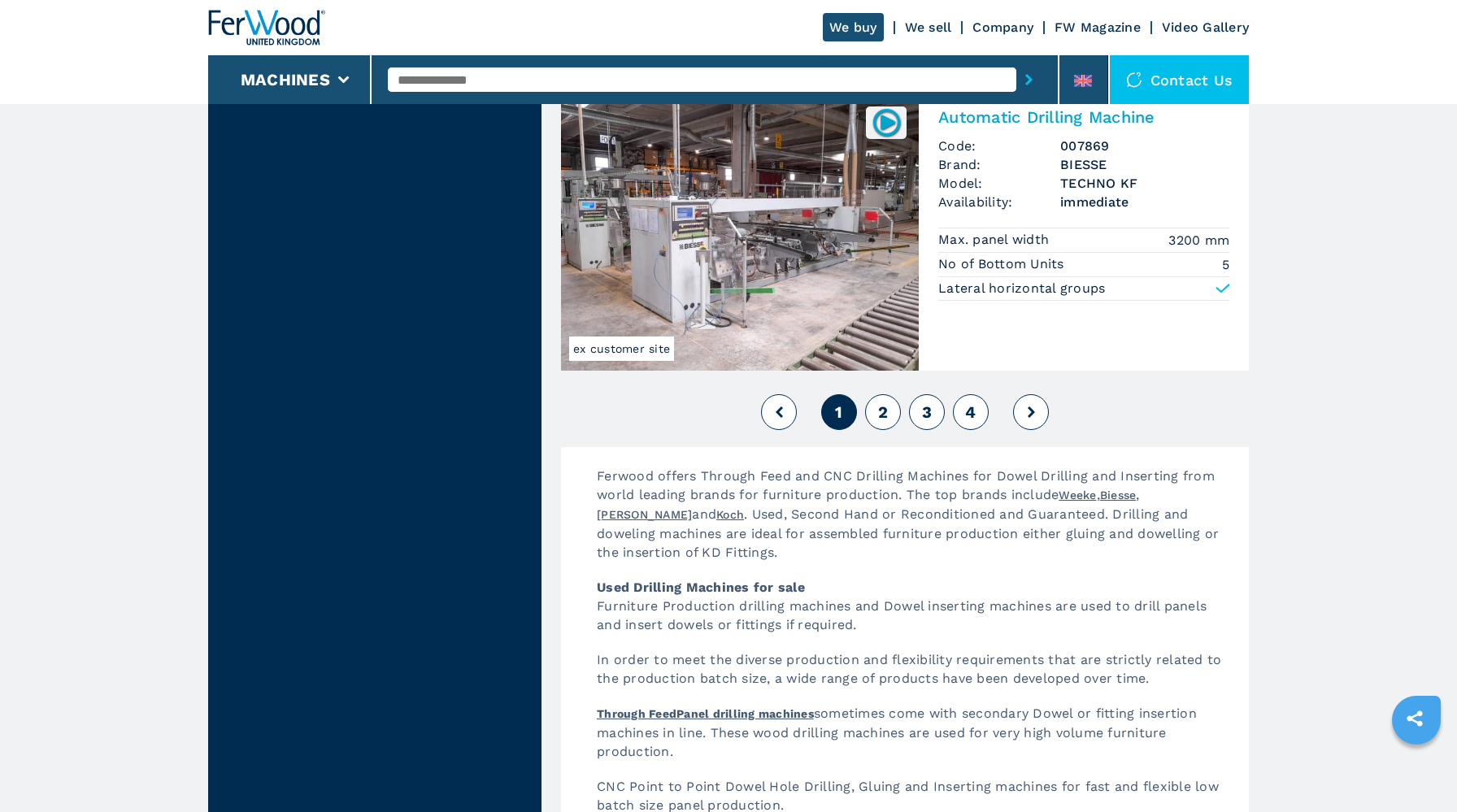
scroll to position [3477, 0]
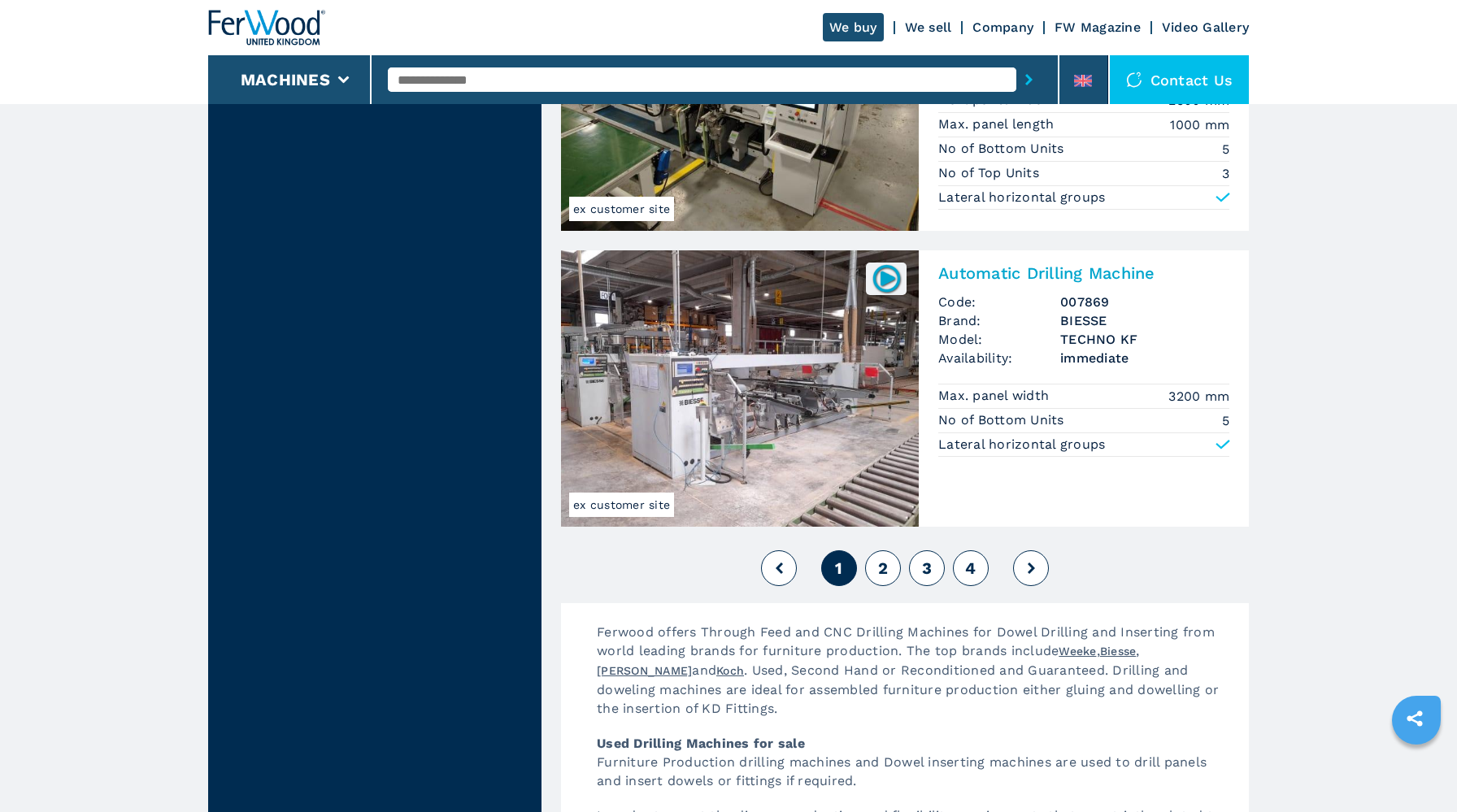
click at [889, 581] on button "2" at bounding box center [883, 568] width 36 height 36
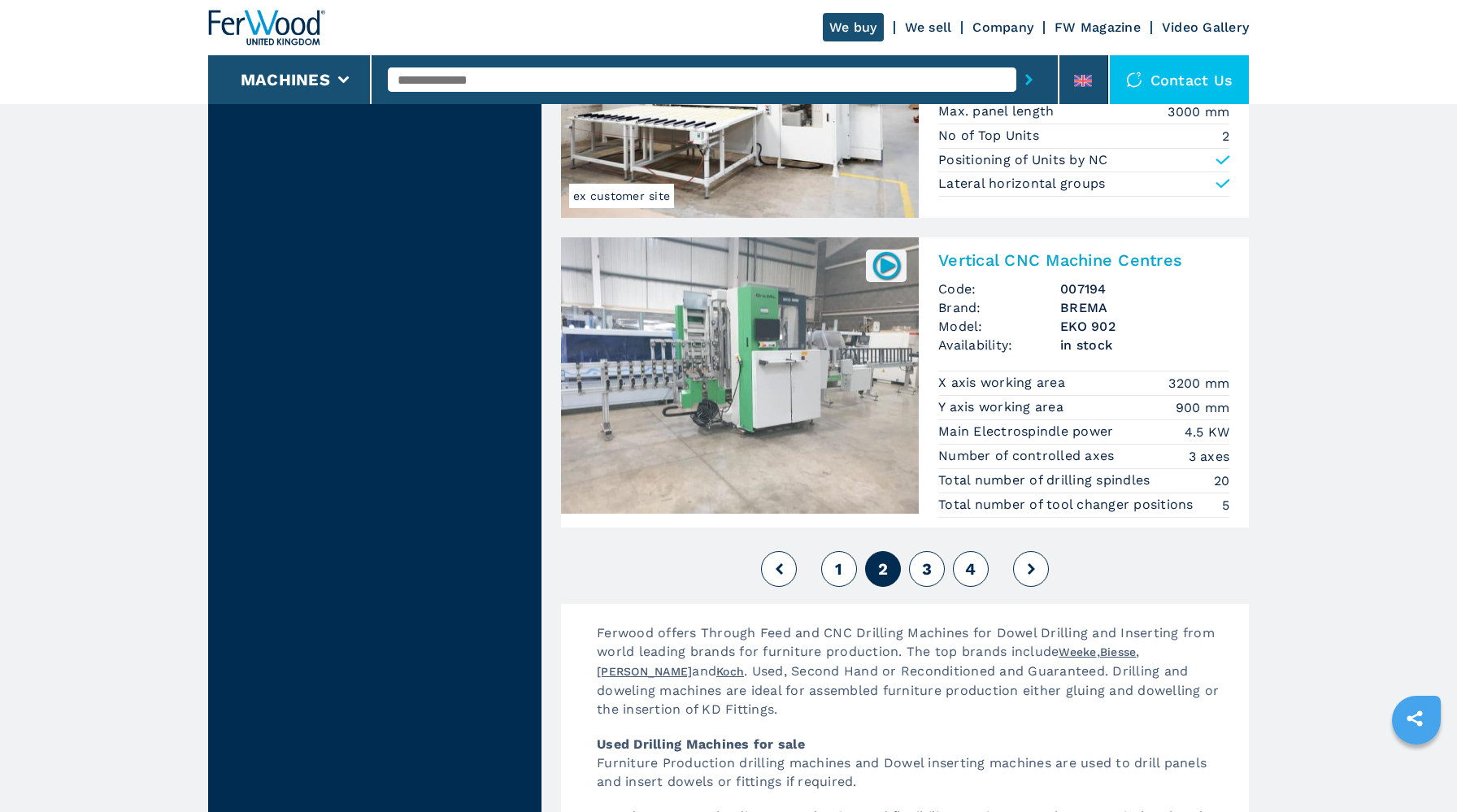
scroll to position [3508, 0]
click at [925, 577] on span "3" at bounding box center [927, 570] width 10 height 19
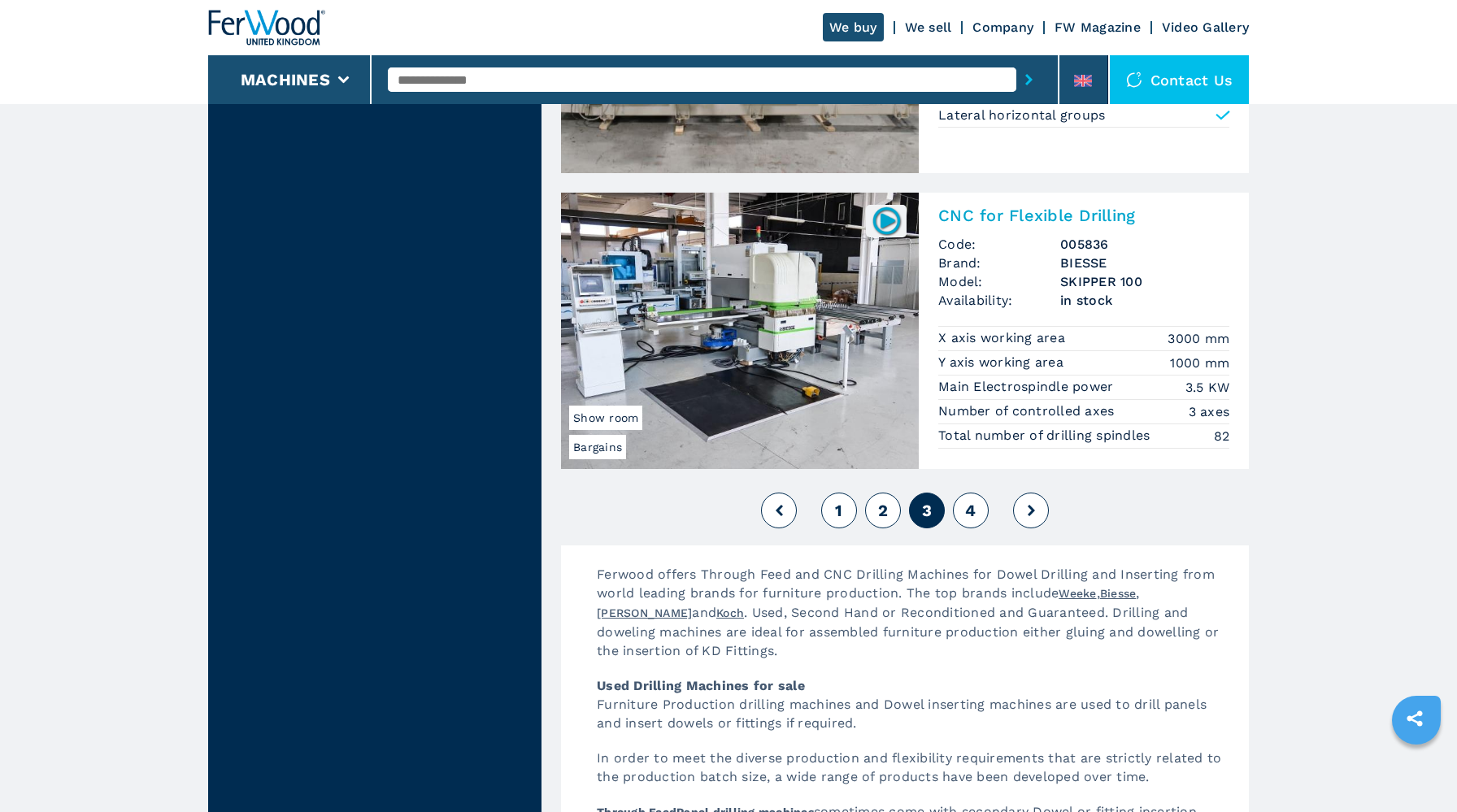
scroll to position [3575, 0]
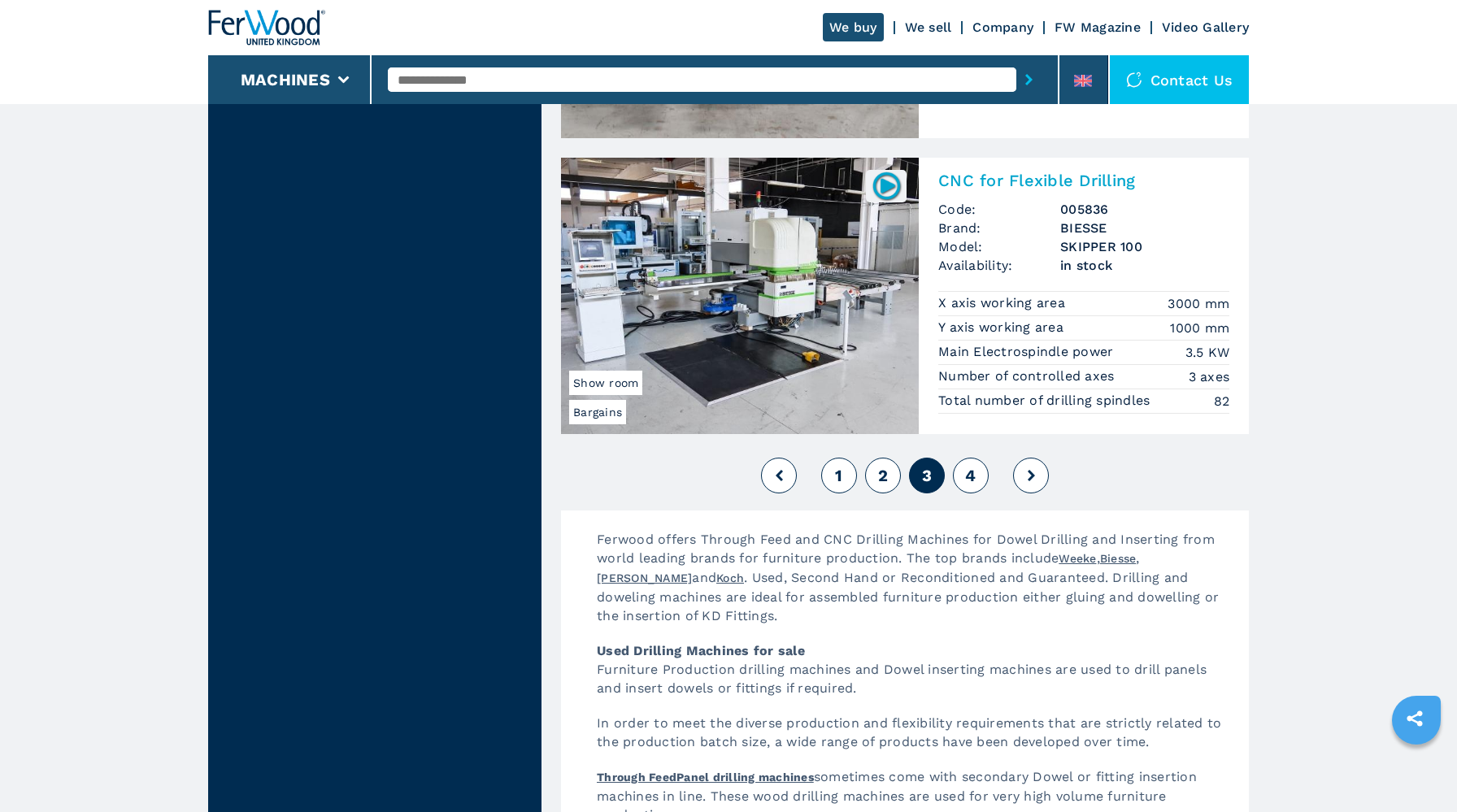
click at [965, 482] on span "4" at bounding box center [970, 475] width 11 height 19
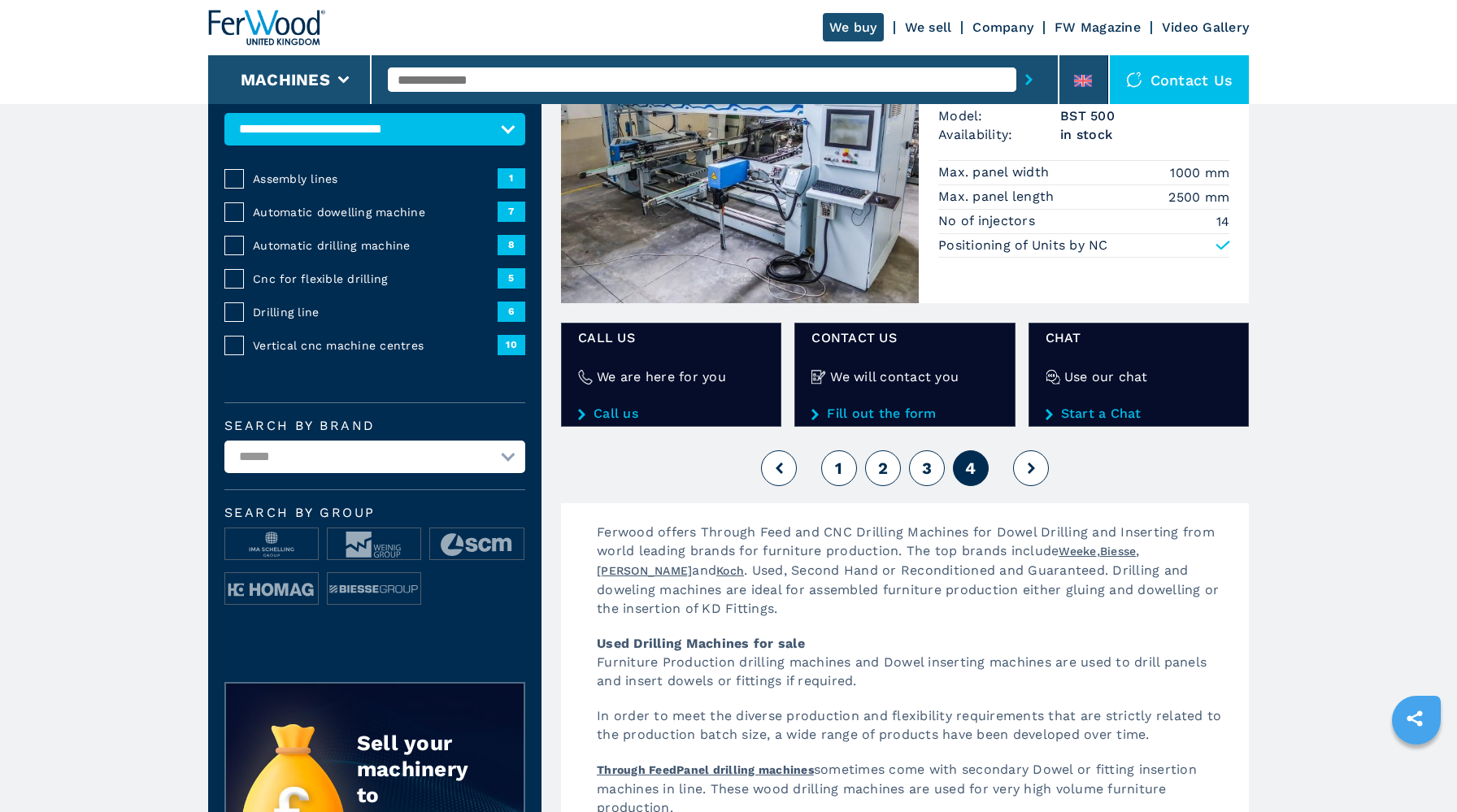
scroll to position [354, 0]
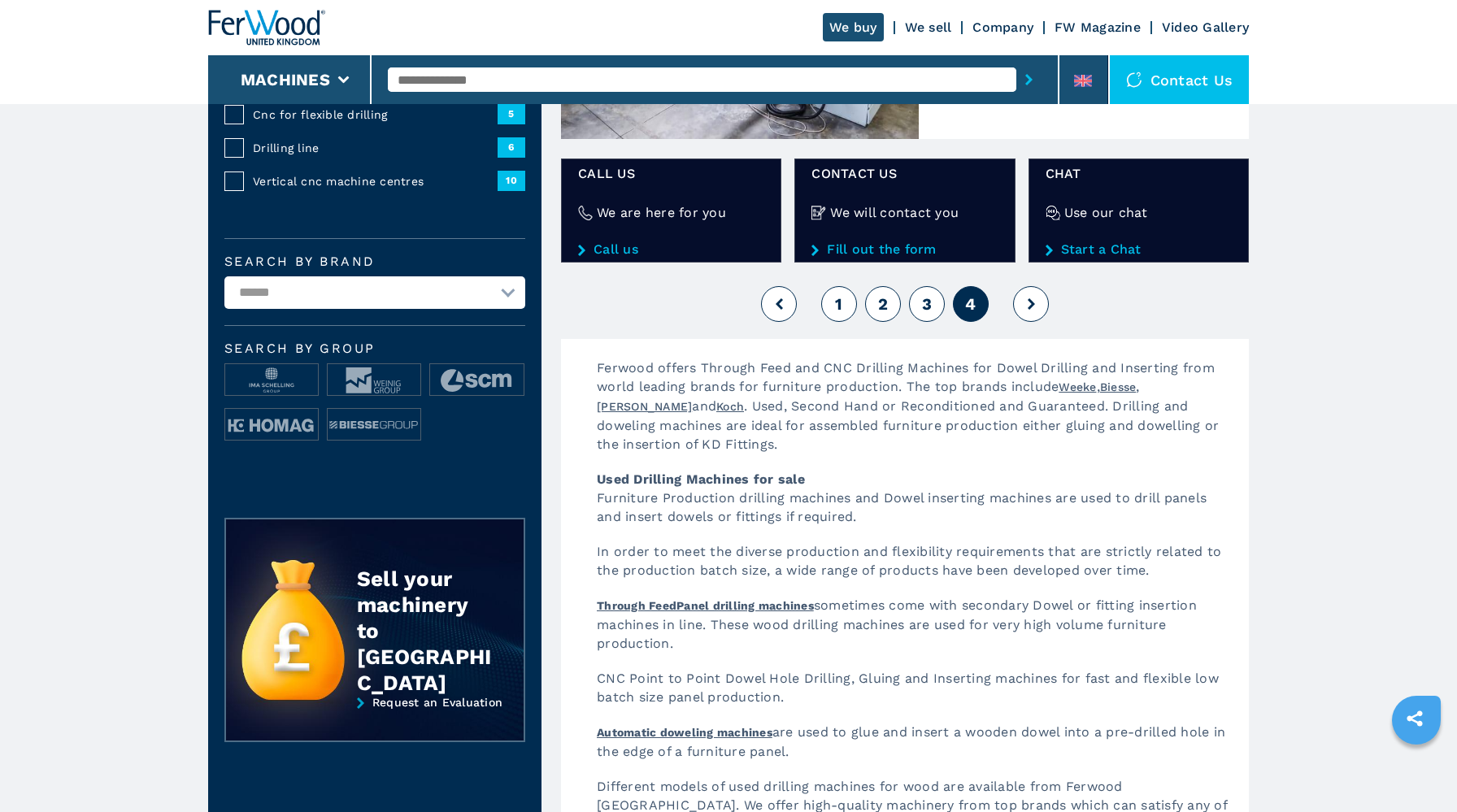
click at [1037, 319] on button at bounding box center [1031, 303] width 36 height 36
click at [1032, 315] on button at bounding box center [1031, 303] width 36 height 36
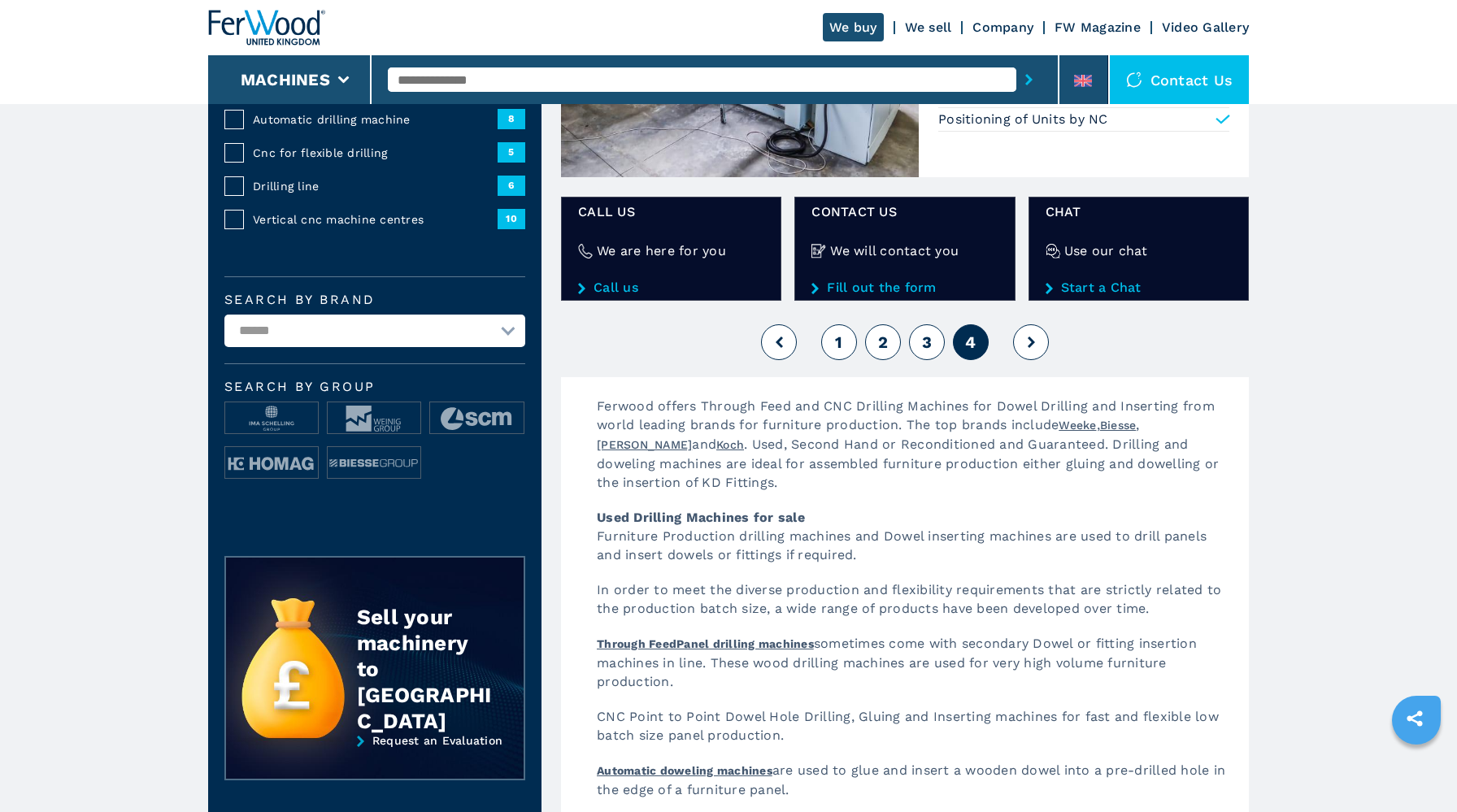
scroll to position [0, 0]
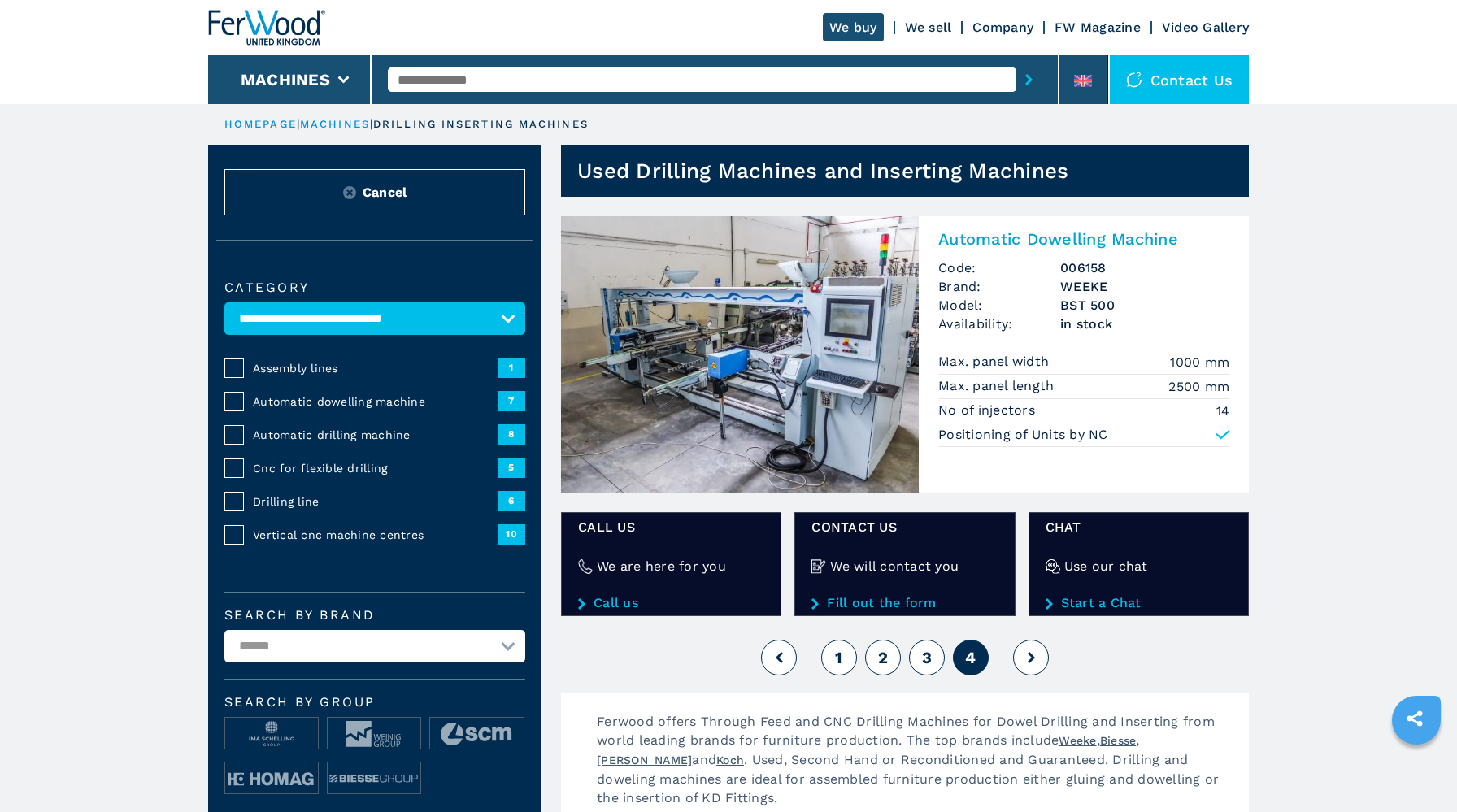
click at [1051, 645] on div "1 2 3 4" at bounding box center [905, 657] width 688 height 44
